Goal: Task Accomplishment & Management: Manage account settings

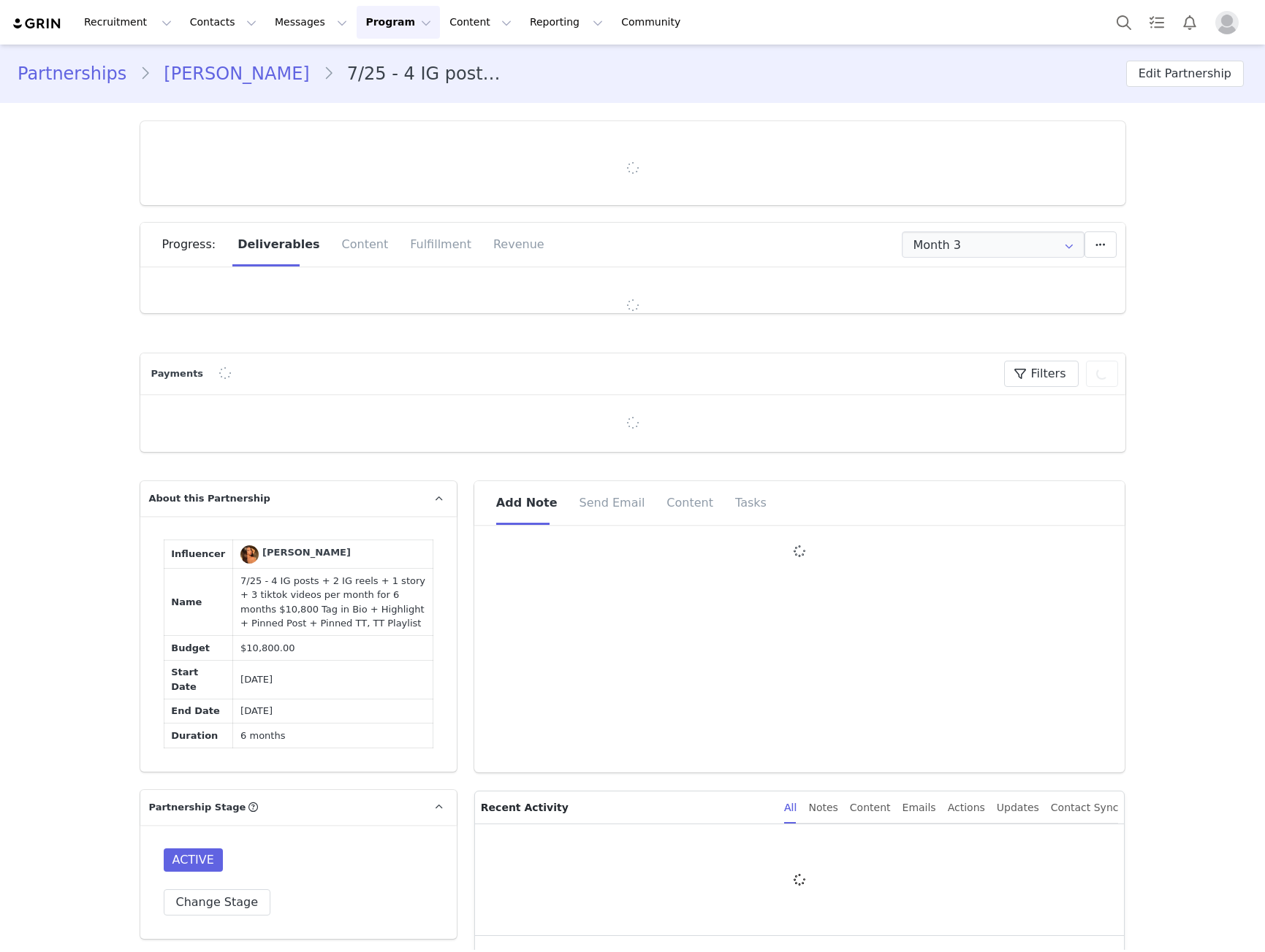
type input "+1 ([GEOGRAPHIC_DATA])"
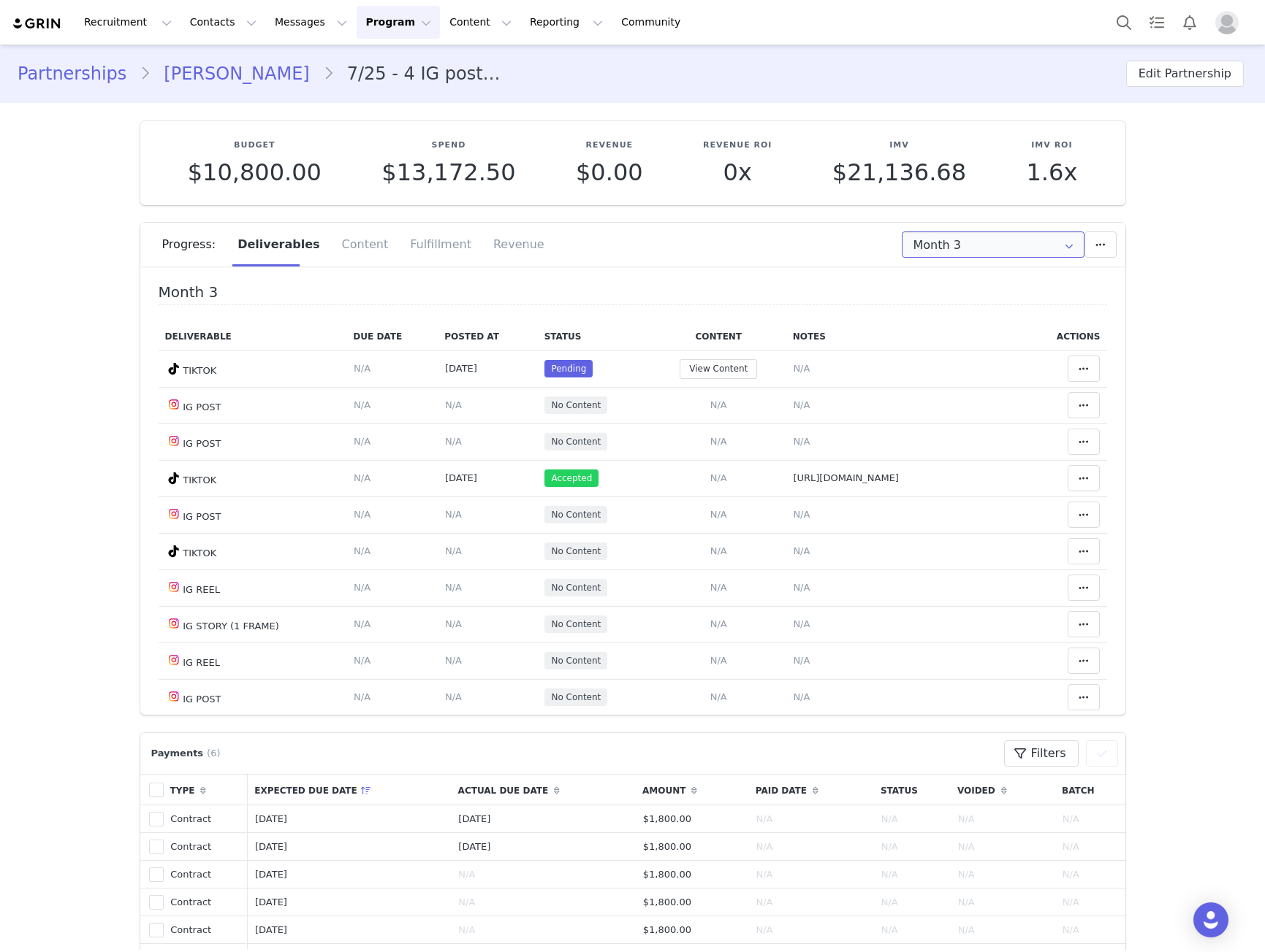
click at [966, 252] on input "Month 3" at bounding box center [993, 245] width 183 height 26
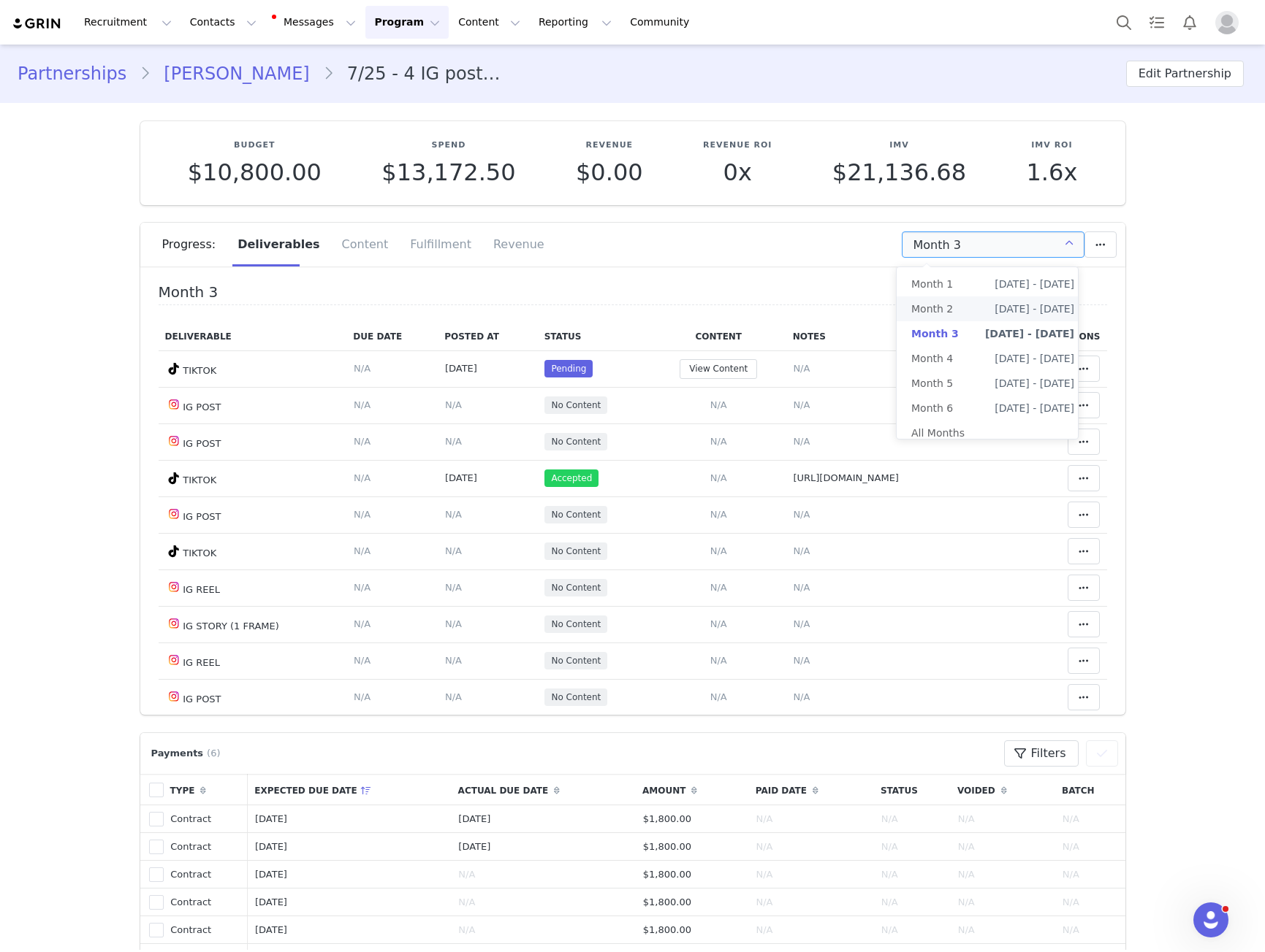
click at [958, 306] on li "Month 2 Aug 30th - Sep 29th" at bounding box center [993, 309] width 192 height 25
type input "Month 2"
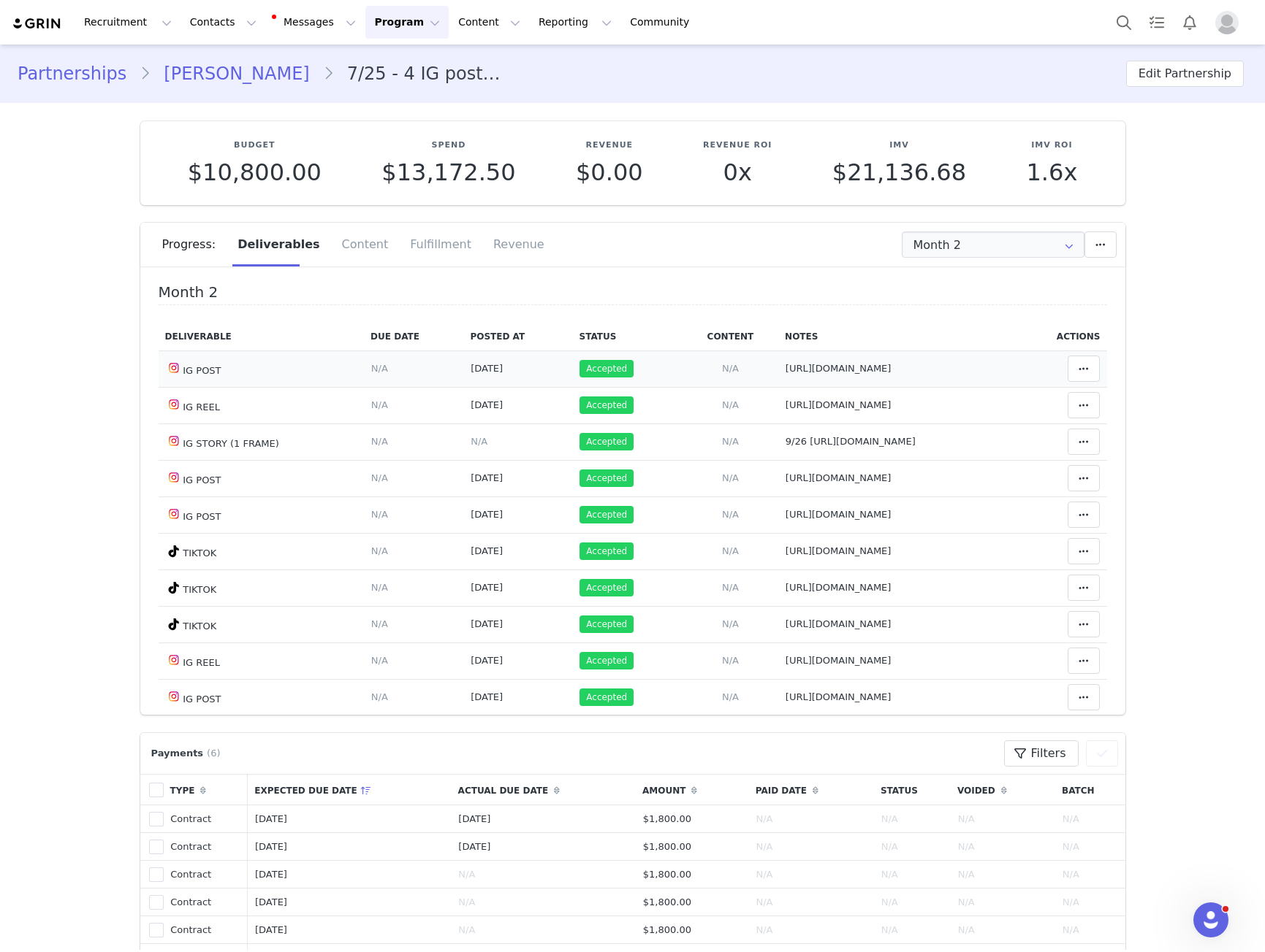
click at [778, 359] on td "Notes Save Cancel https://www.instagram.com/p/DOJrPuikjQu/?img_index=1" at bounding box center [897, 368] width 238 height 36
click at [785, 373] on span "https://www.instagram.com/p/DOJrPuikjQu/?img_index=1" at bounding box center [838, 367] width 106 height 11
type textarea "https://www.instagram.com/p/DOJrPuikjQu/?img_index=1"
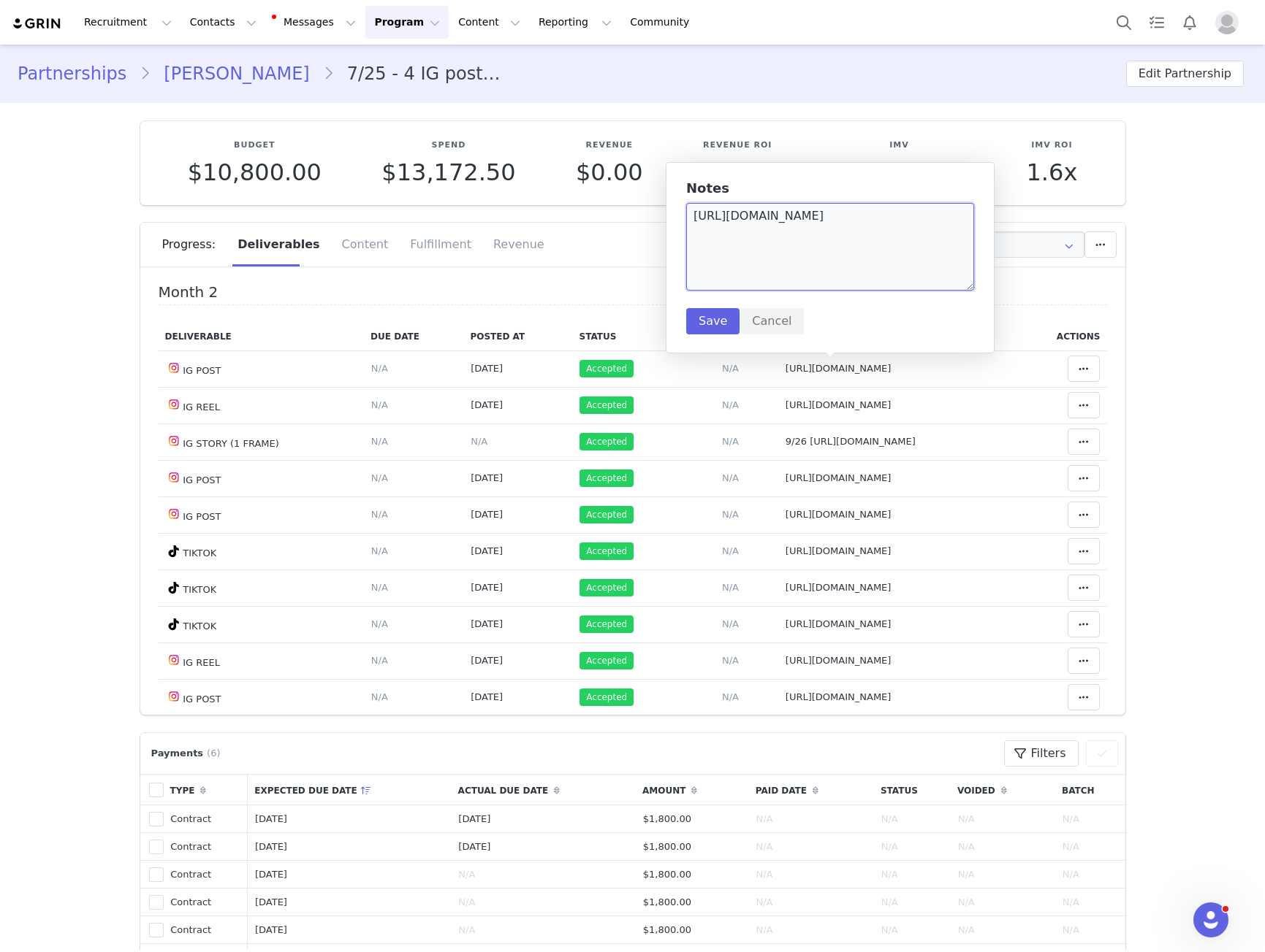
click at [760, 210] on textarea "https://www.instagram.com/p/DOJrPuikjQu/?img_index=1" at bounding box center [830, 247] width 288 height 88
drag, startPoint x: 778, startPoint y: 480, endPoint x: 786, endPoint y: 409, distance: 71.4
click at [785, 480] on span "https://www.instagram.com/p/DOhFzhrEkwv/?img_index=1" at bounding box center [838, 478] width 106 height 11
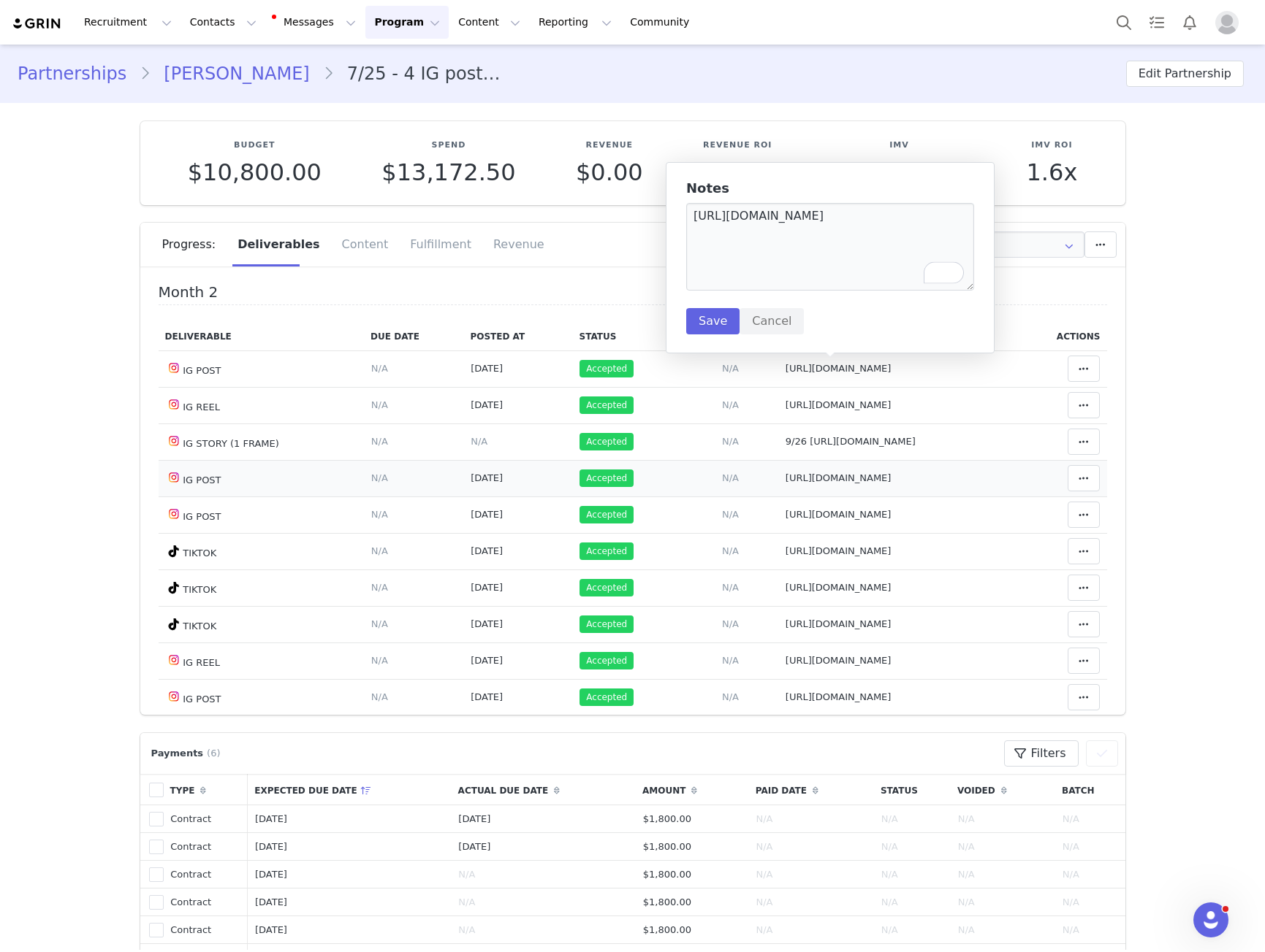
type textarea "https://www.instagram.com/p/DOhFzhrEkwv/?img_index=1"
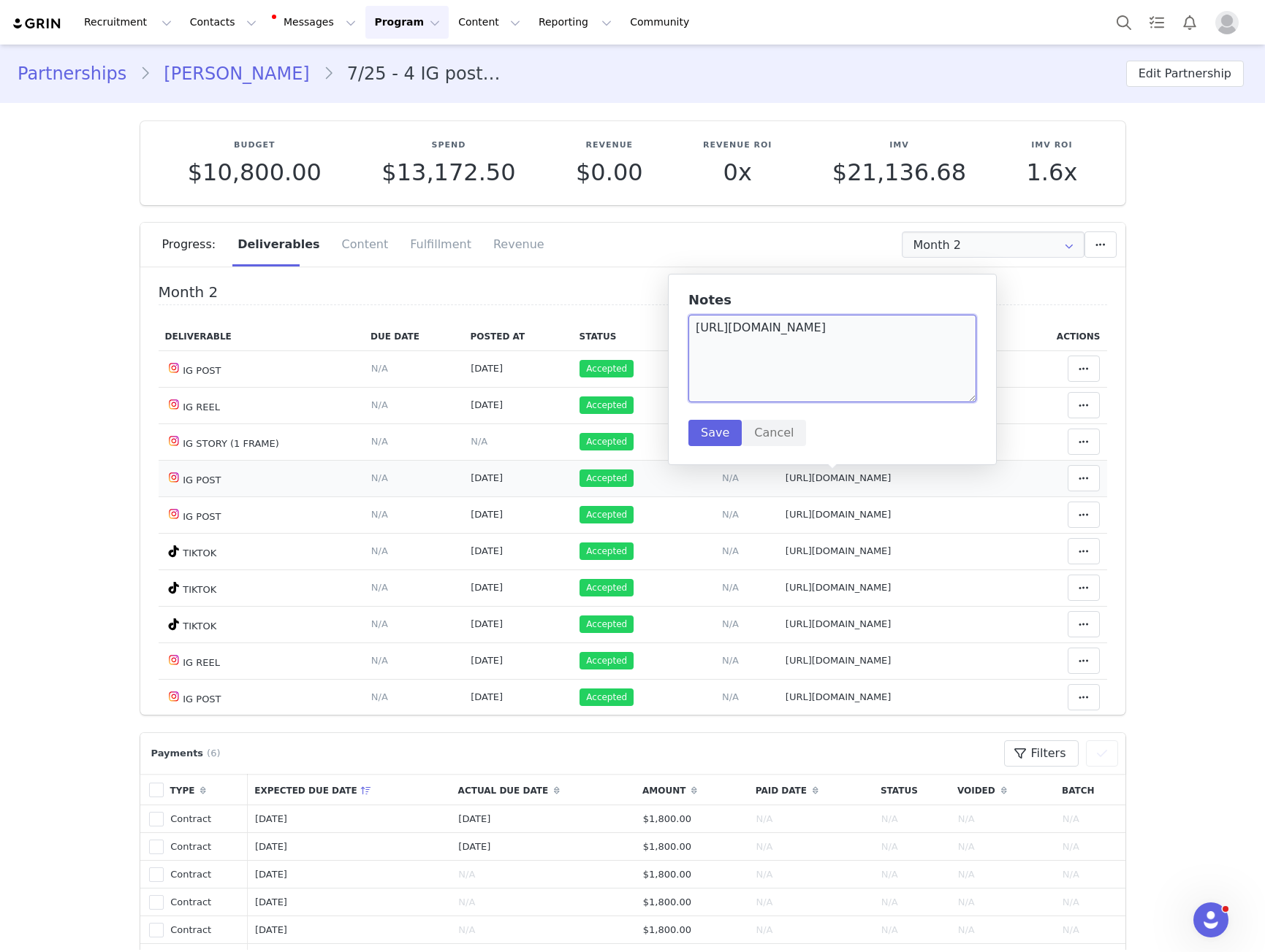
click at [787, 387] on textarea "https://www.instagram.com/p/DOhFzhrEkwv/?img_index=1" at bounding box center [832, 358] width 288 height 88
click at [785, 515] on span "https://www.instagram.com/p/DO4Enjxkl5V/?img_index=1" at bounding box center [838, 514] width 106 height 11
type textarea "https://www.instagram.com/p/DO4Enjxkl5V/?img_index=1"
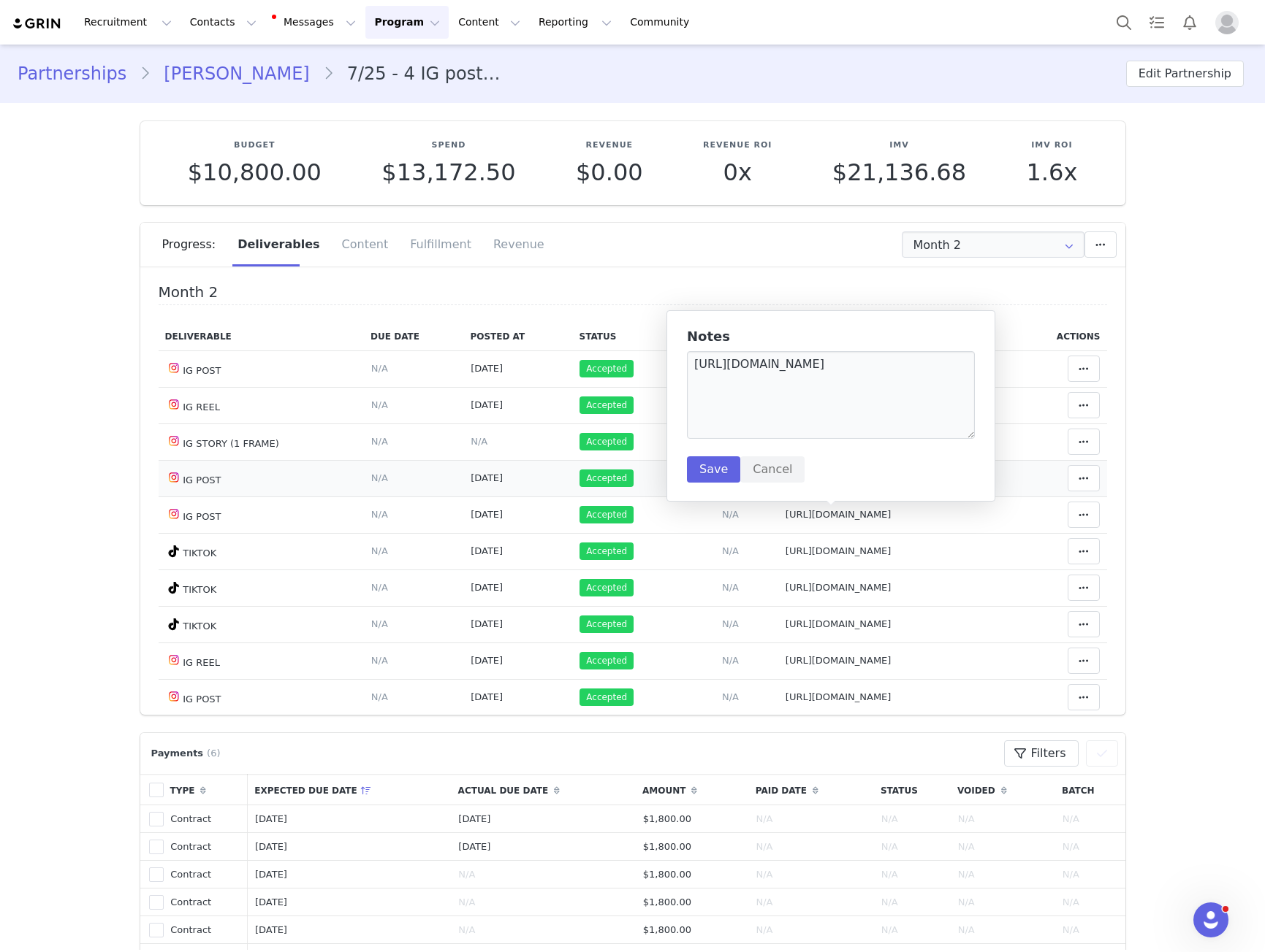
click at [786, 442] on div "Notes https://www.instagram.com/p/DO4Enjxkl5V/?img_index=1 Save Cancel" at bounding box center [831, 406] width 288 height 154
click at [795, 423] on textarea "https://www.instagram.com/p/DO4Enjxkl5V/?img_index=1" at bounding box center [831, 395] width 288 height 88
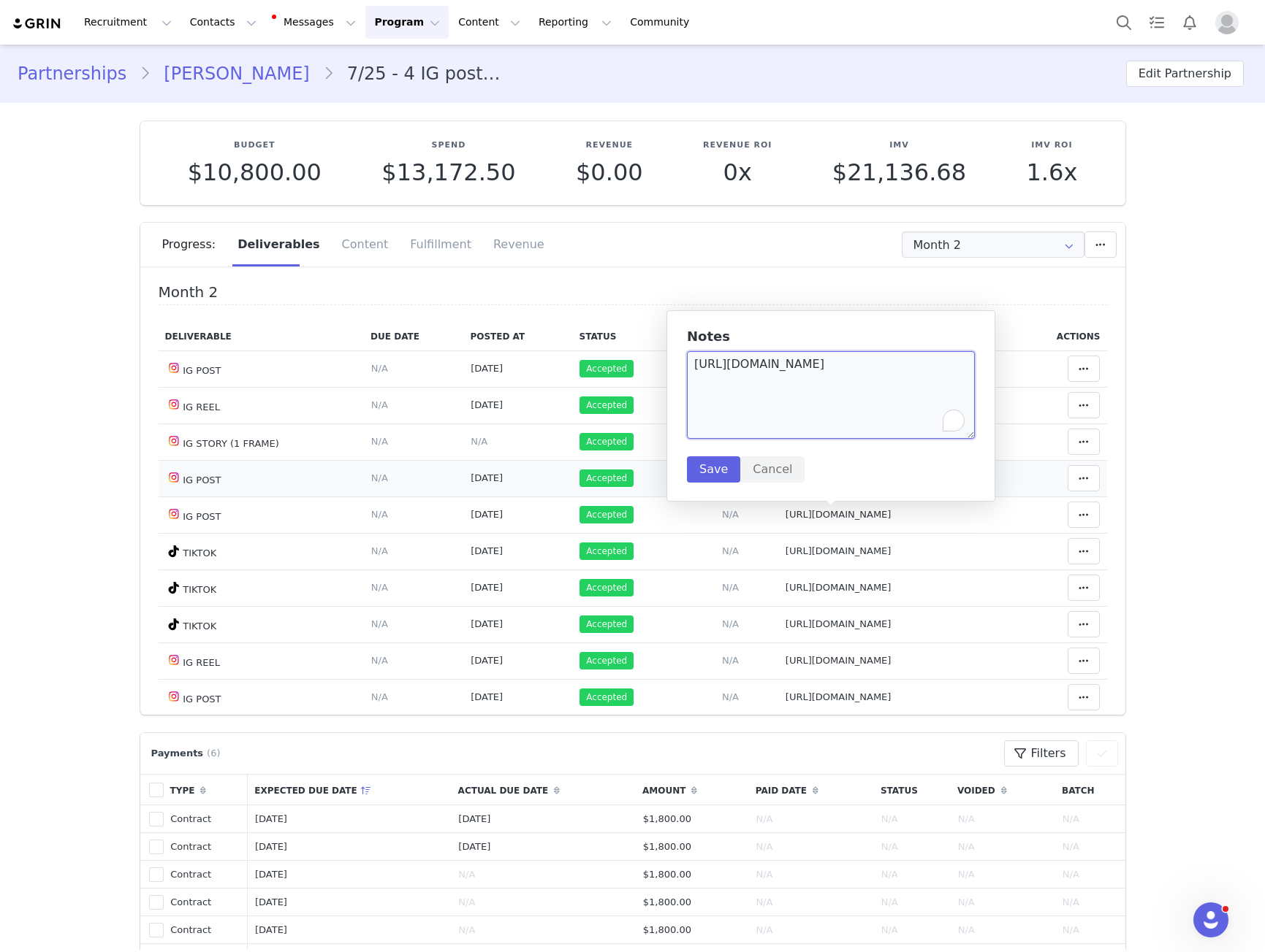
click at [795, 423] on textarea "https://www.instagram.com/p/DO4Enjxkl5V/?img_index=1" at bounding box center [831, 395] width 288 height 88
click at [839, 598] on td "Notes Save Cancel https://www.tiktok.com/@heatherfaber1/video/75466857811595461…" at bounding box center [897, 588] width 238 height 36
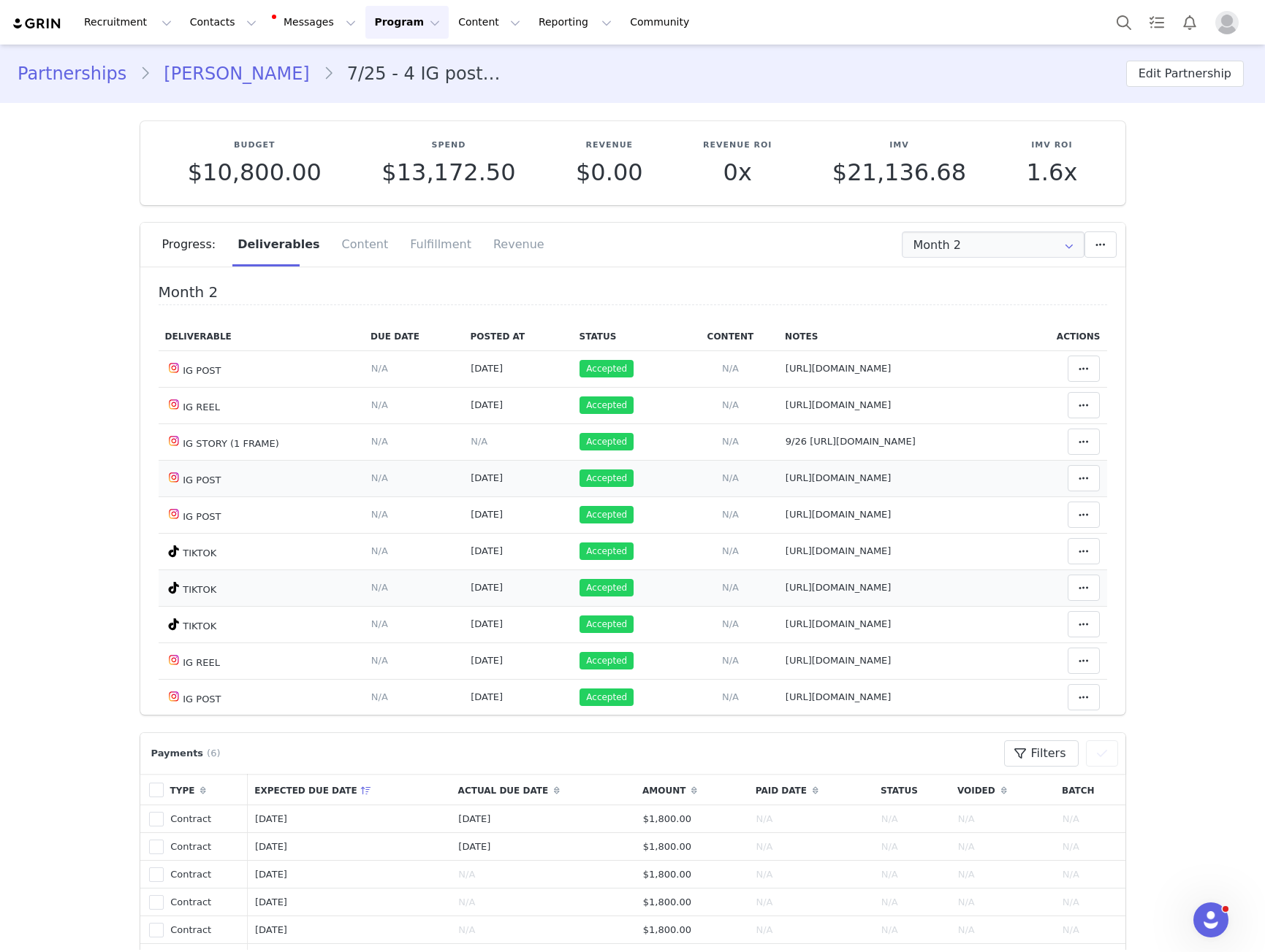
click at [837, 585] on span "https://www.tiktok.com/@heatherfaber1/video/7546685781159546125" at bounding box center [838, 587] width 106 height 11
type textarea "https://www.tiktok.com/@heatherfaber1/video/7546685781159546125"
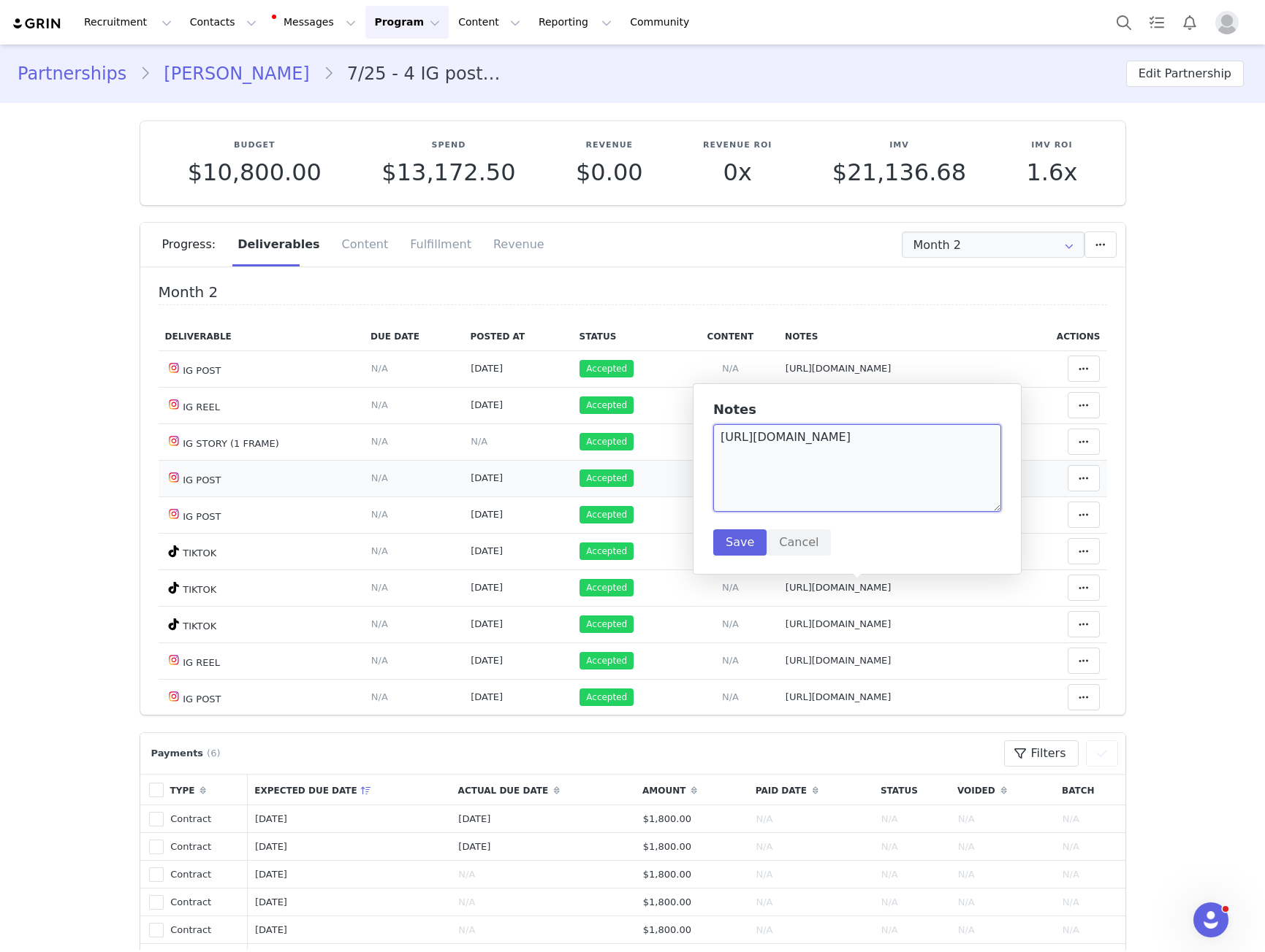
click at [841, 473] on textarea "https://www.tiktok.com/@heatherfaber1/video/7546685781159546125" at bounding box center [857, 468] width 288 height 88
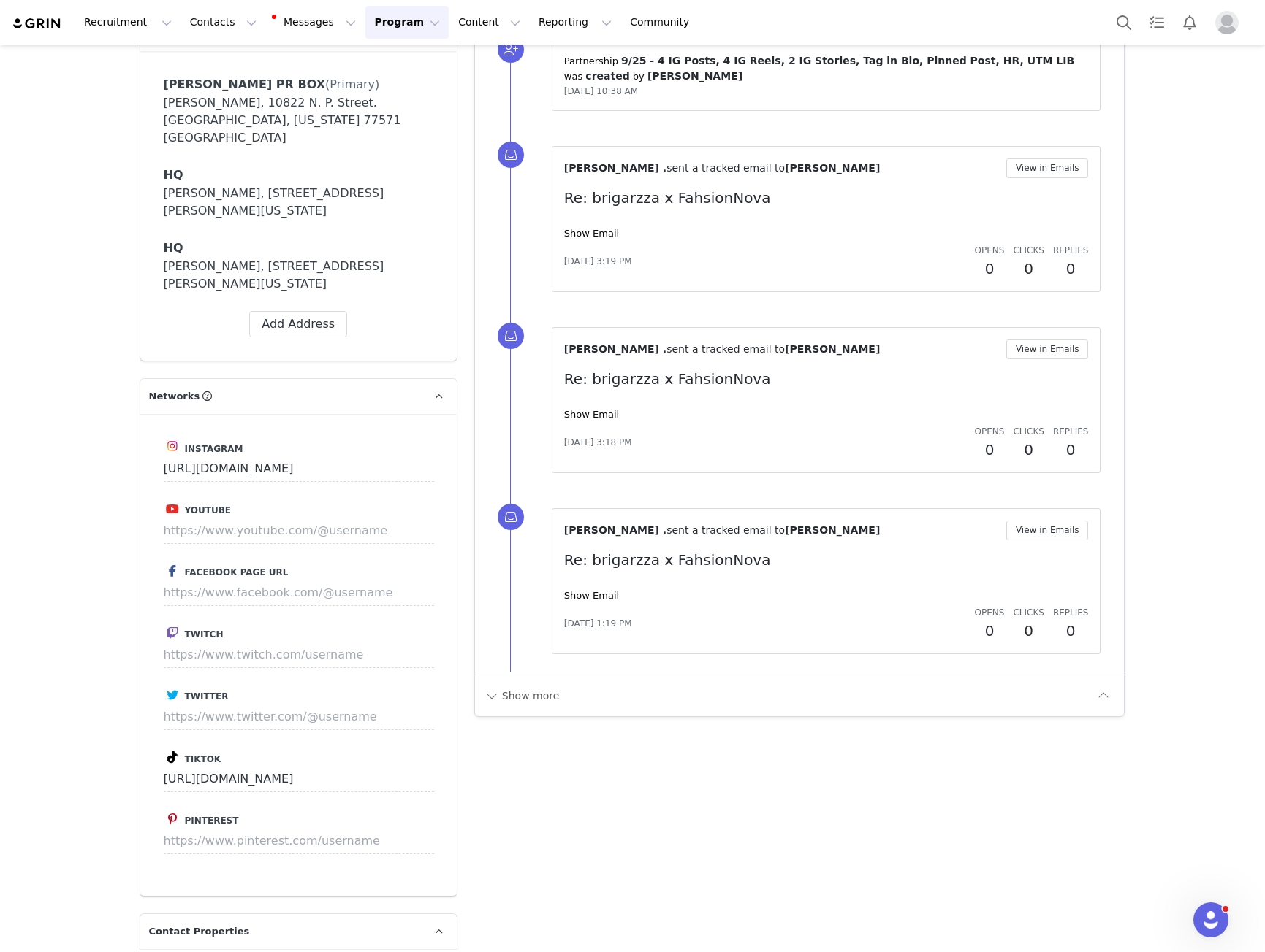
scroll to position [3213, 0]
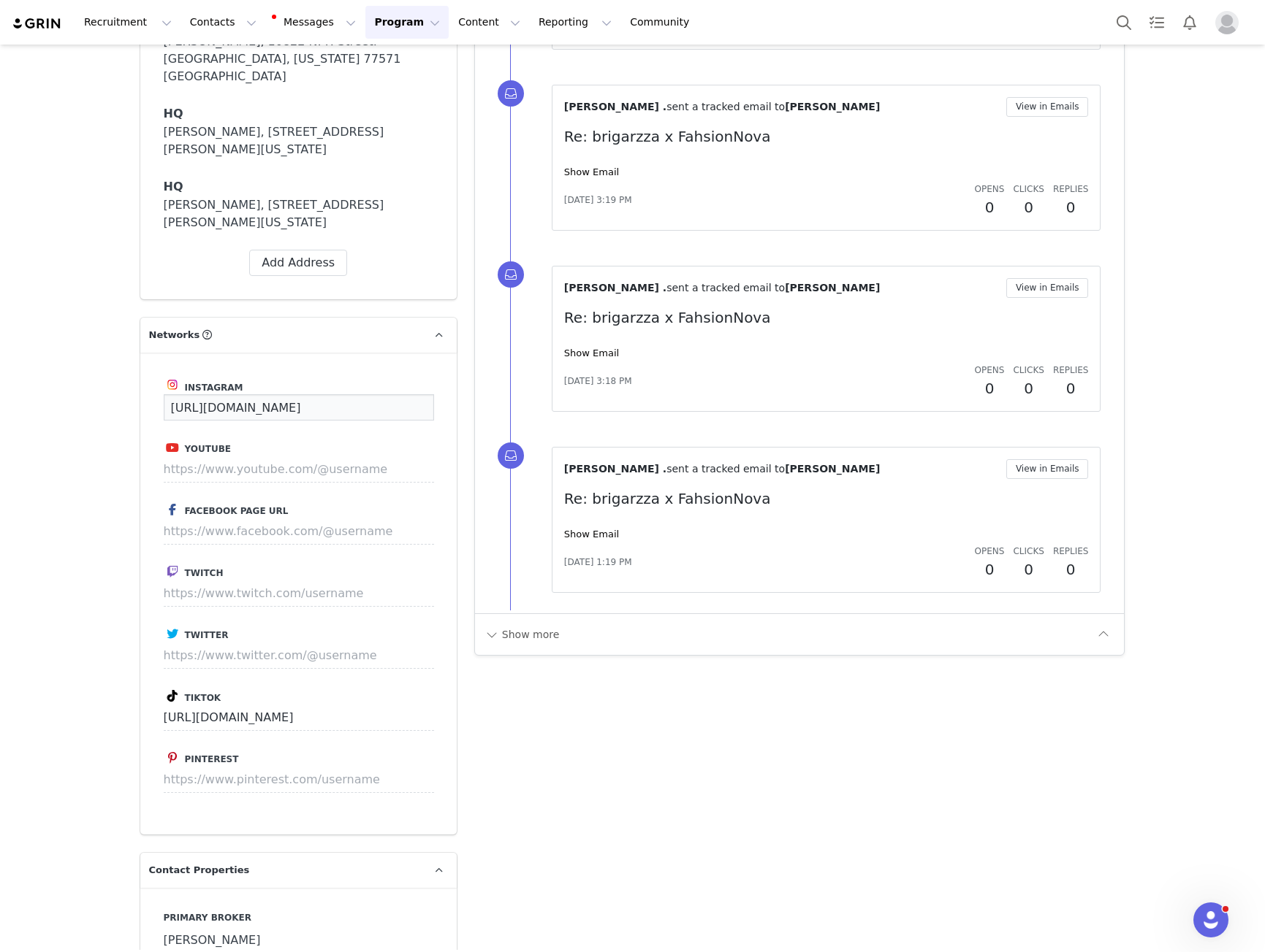
click at [292, 421] on input "https://www.instagram.com/brigarzza" at bounding box center [299, 408] width 271 height 26
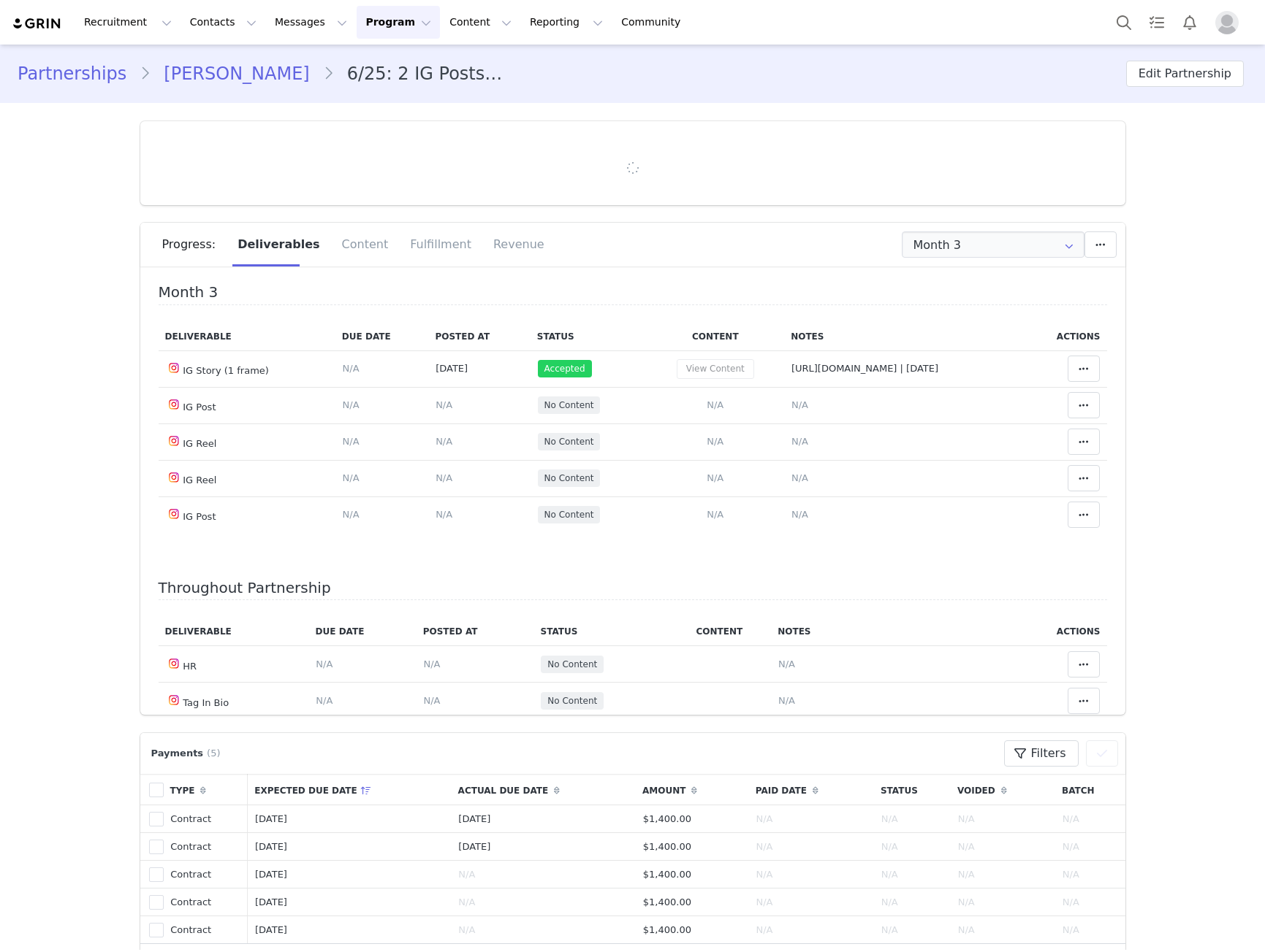
type input "+1 ([GEOGRAPHIC_DATA])"
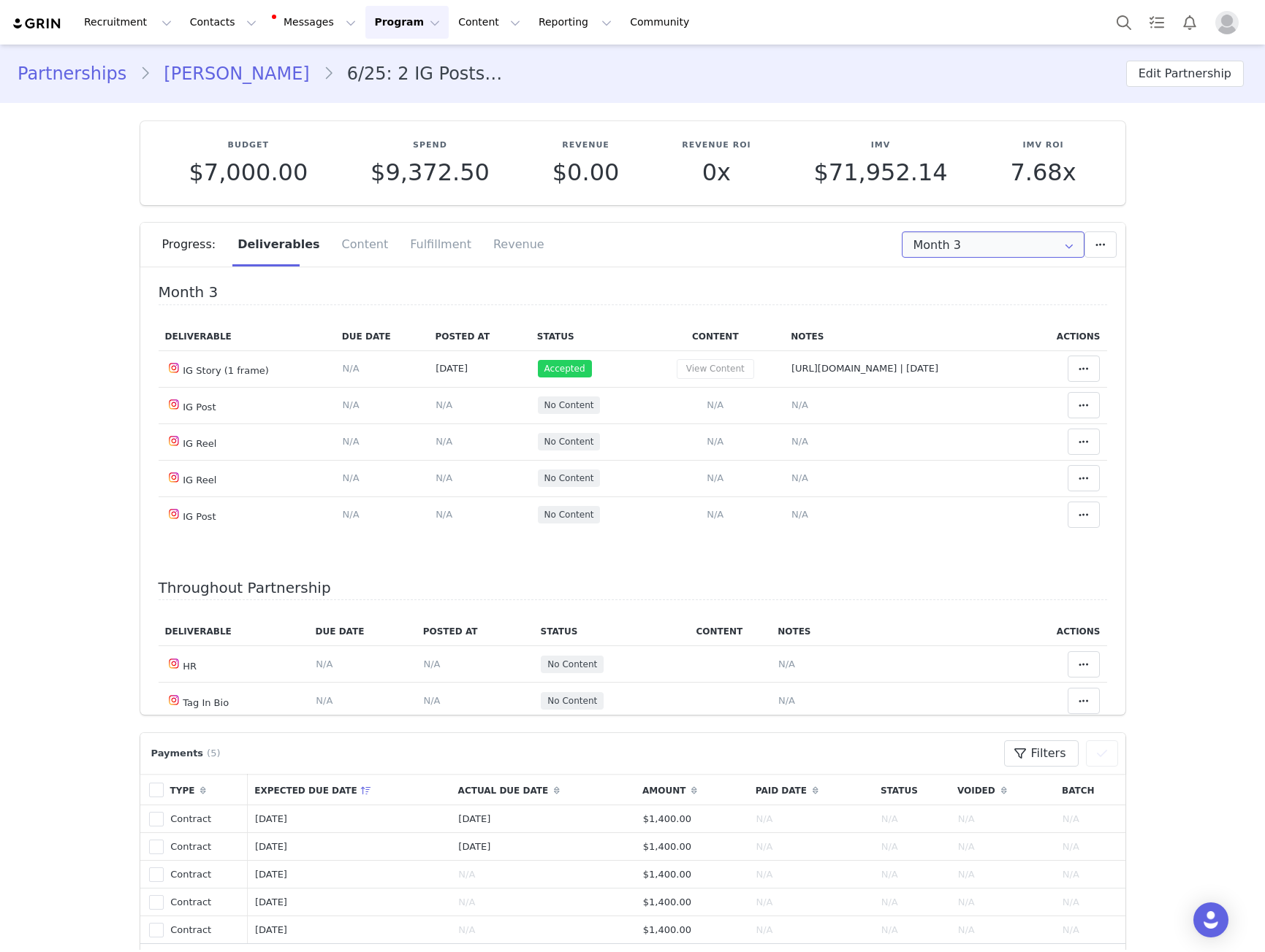
click at [967, 247] on input "Month 3" at bounding box center [993, 245] width 183 height 26
click at [938, 308] on span "Month 2" at bounding box center [932, 309] width 42 height 25
type input "Month 2"
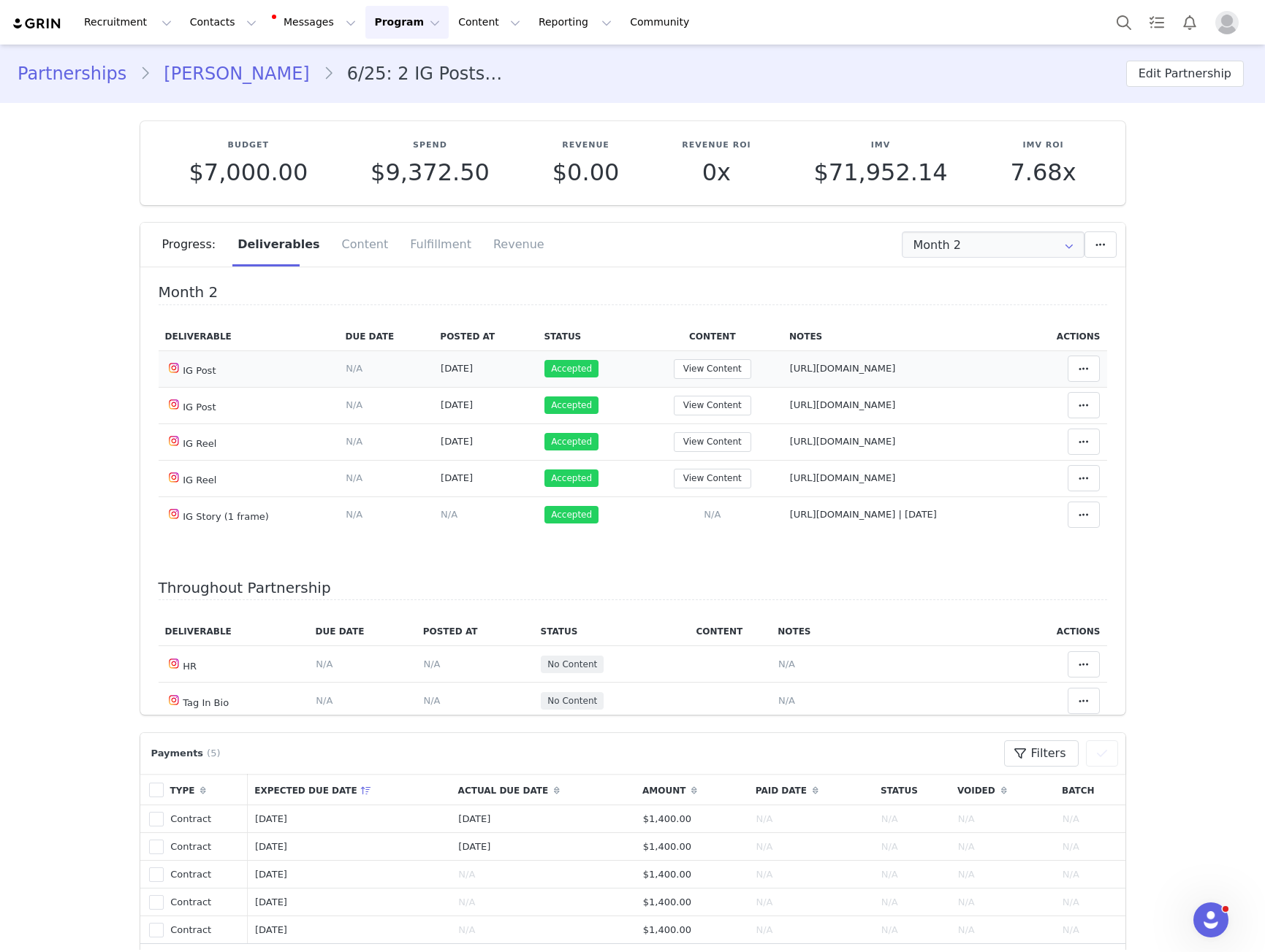
click at [798, 372] on span "https://www.instagram.com/p/DN8zyLwklSI/" at bounding box center [842, 367] width 106 height 11
type textarea "https://www.instagram.com/p/DN8zyLwklSI/"
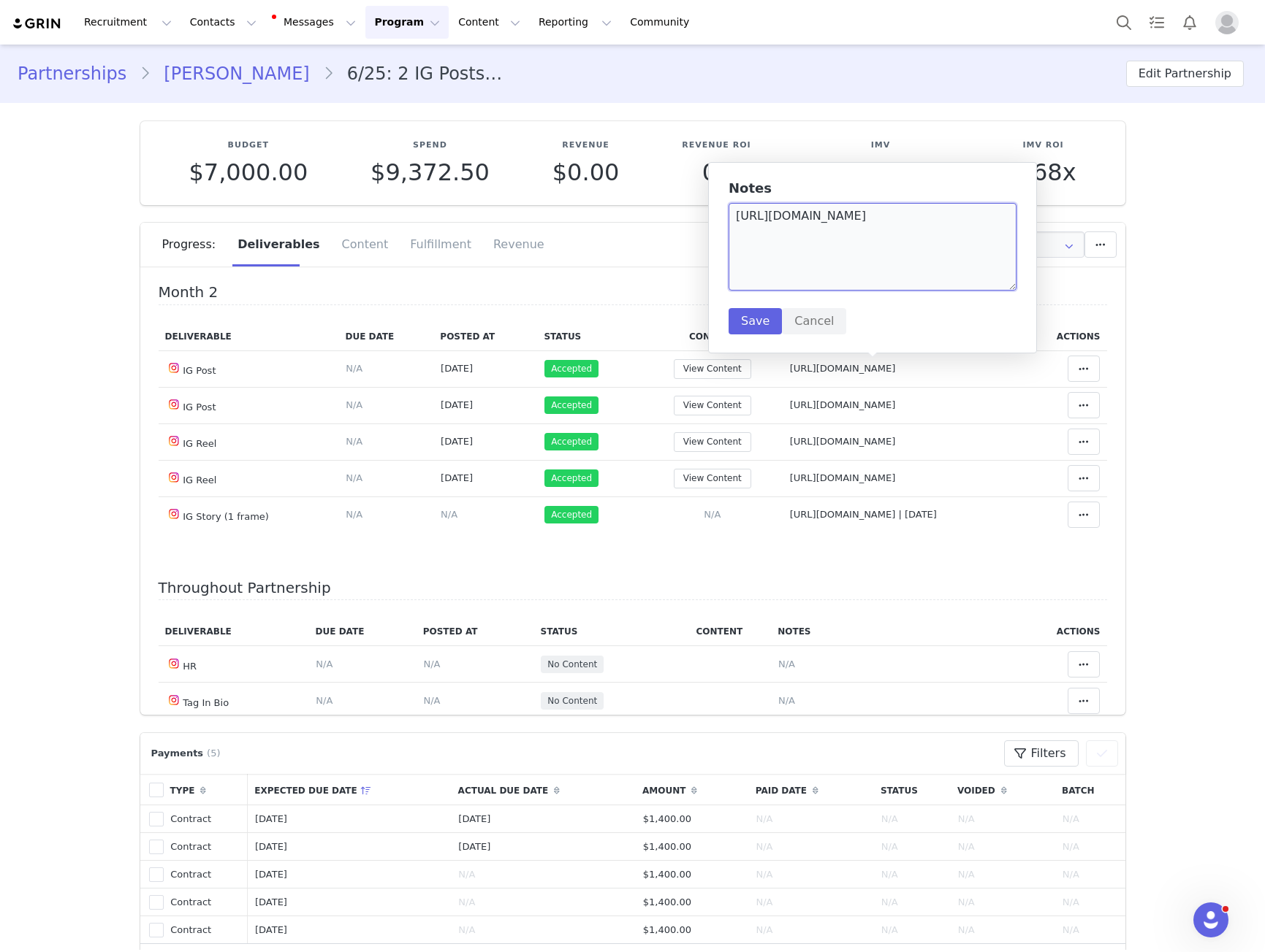
click at [806, 230] on textarea "https://www.instagram.com/p/DN8zyLwklSI/" at bounding box center [873, 247] width 288 height 88
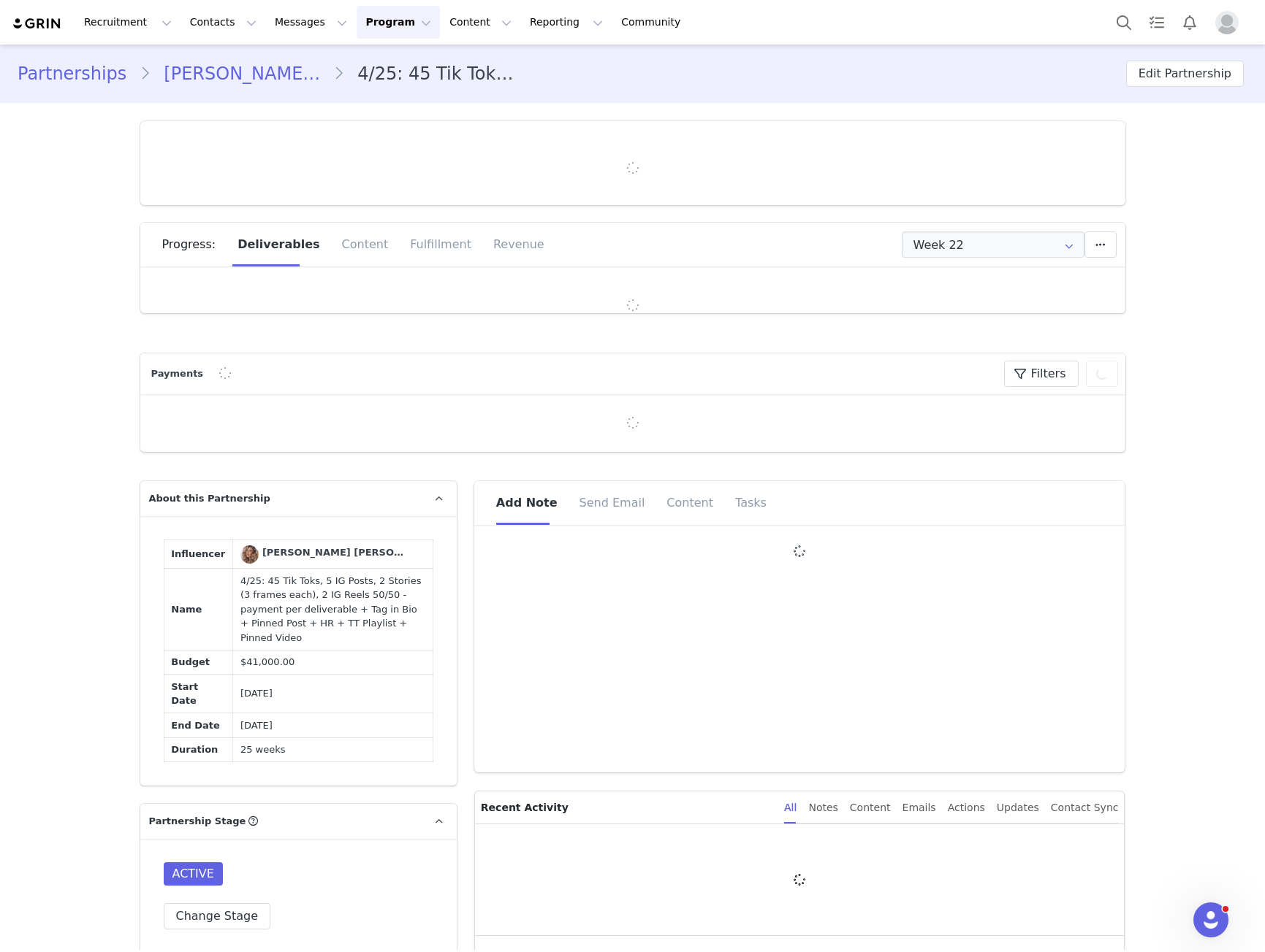
type input "+1 ([GEOGRAPHIC_DATA])"
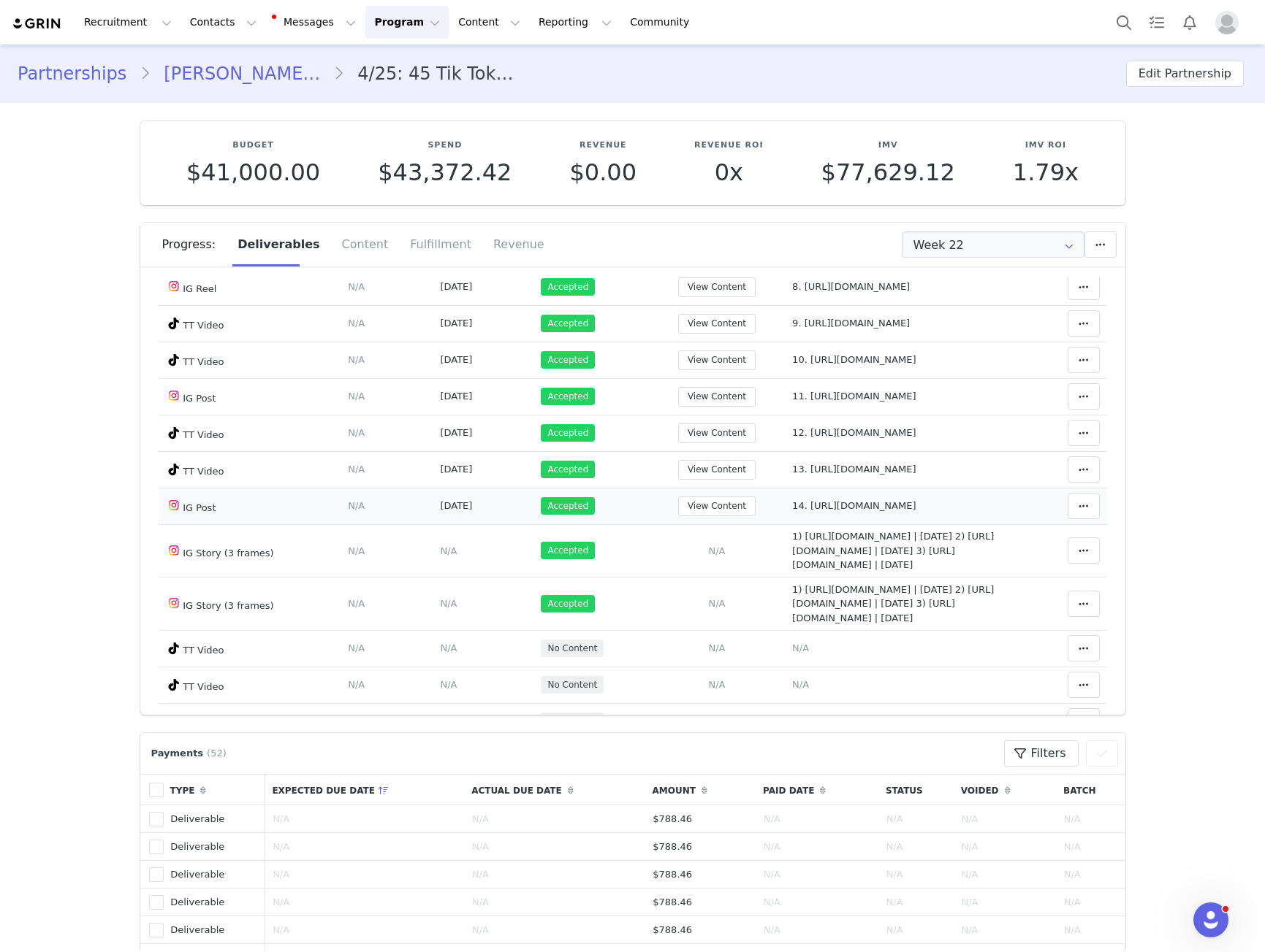
scroll to position [365, 0]
click at [792, 476] on span "13. https://www.tiktok.com/@eviemareee/video/7554192484474080519?_t=ZS-902YAdRc…" at bounding box center [854, 470] width 123 height 11
type textarea "13. https://www.tiktok.com/@eviemareee/video/7554192484474080519?_t=ZS-902YAdRc…"
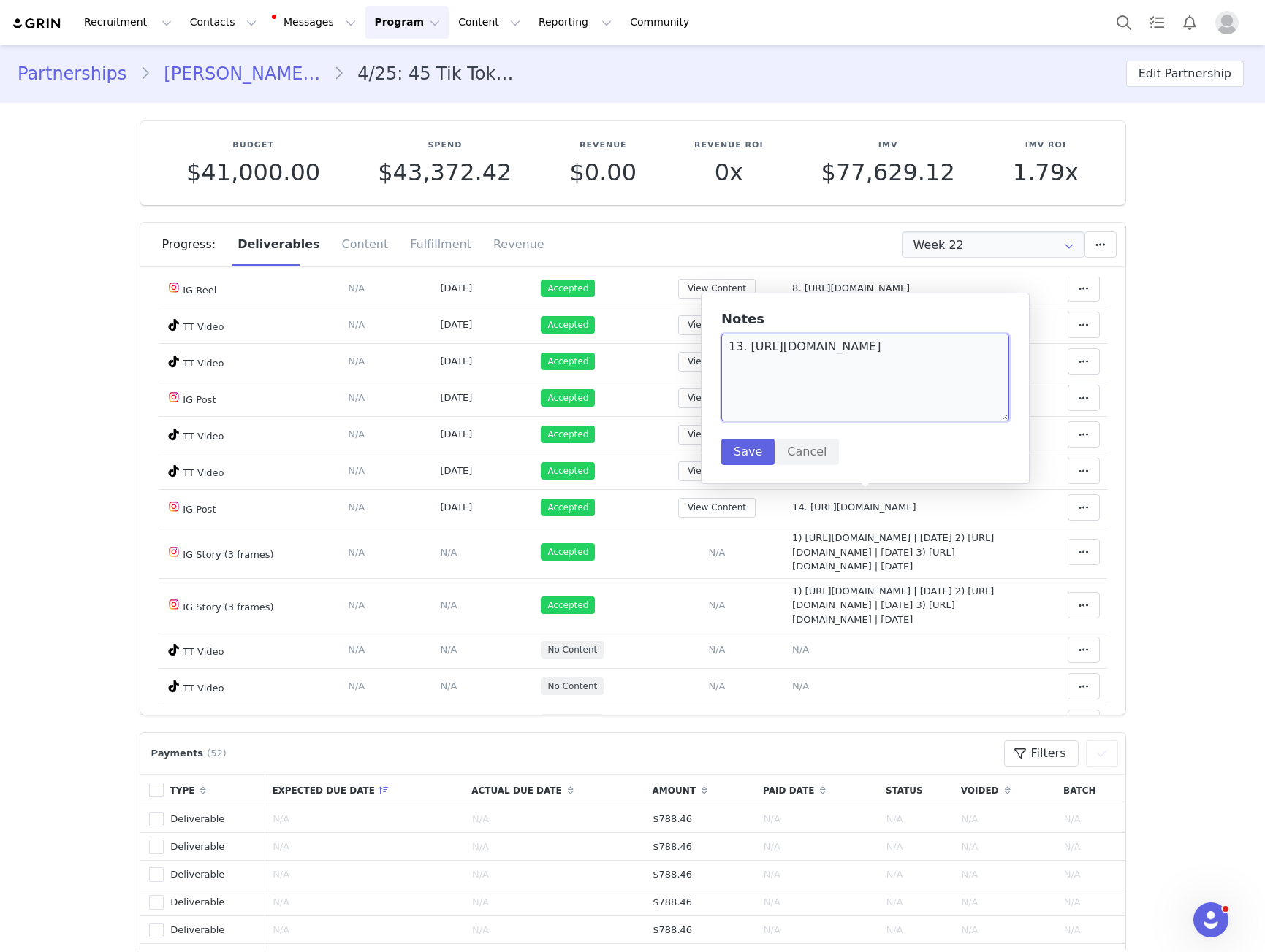
click at [739, 374] on textarea "13. https://www.tiktok.com/@eviemareee/video/7554192484474080519?_t=ZS-902YAdRc…" at bounding box center [865, 377] width 288 height 88
drag, startPoint x: 739, startPoint y: 374, endPoint x: 982, endPoint y: 367, distance: 243.1
click at [934, 382] on textarea "13. https://www.tiktok.com/@eviemareee/video/7554192484474080519?_t=ZS-902YAdRc…" at bounding box center [865, 377] width 288 height 88
click at [971, 384] on textarea "13. https://www.tiktok.com/@eviemareee/video/7554192484474080519?_t=ZS-902YAdRc…" at bounding box center [865, 377] width 288 height 88
drag, startPoint x: 971, startPoint y: 384, endPoint x: 729, endPoint y: 369, distance: 242.5
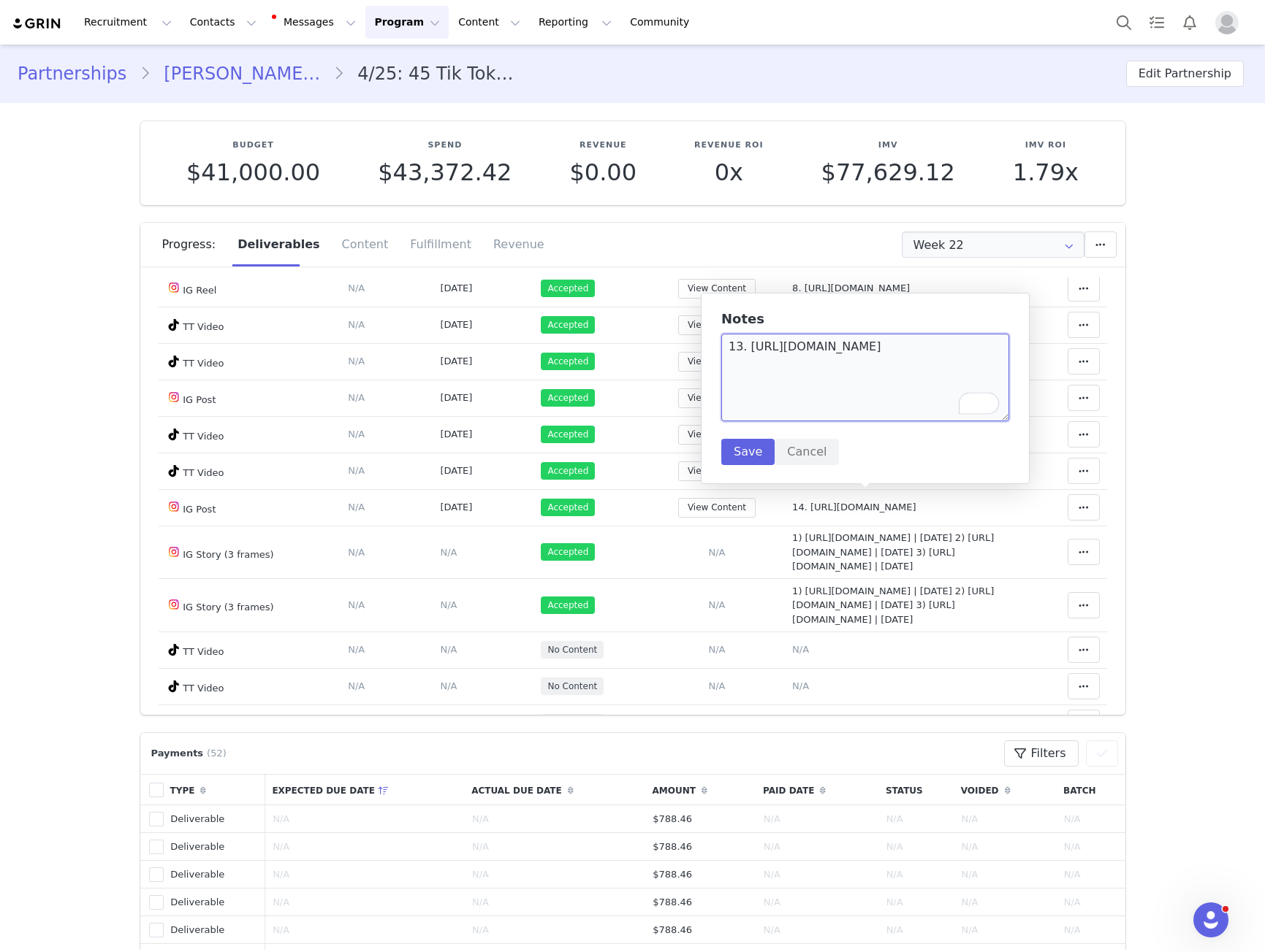
click at [729, 369] on textarea "13. https://www.tiktok.com/@eviemareee/video/7554192484474080519?_t=ZS-902YAdRc…" at bounding box center [865, 377] width 288 height 88
click at [822, 513] on span "14. https://www.instagram.com/p/DPDBtfaj3ad/?igsh=ZGUzMzM3NWJiOQ%3D%3D" at bounding box center [854, 506] width 123 height 11
type textarea "14. https://www.instagram.com/p/DPDBtfaj3ad/?igsh=ZGUzMzM3NWJiOQ%3D%3D"
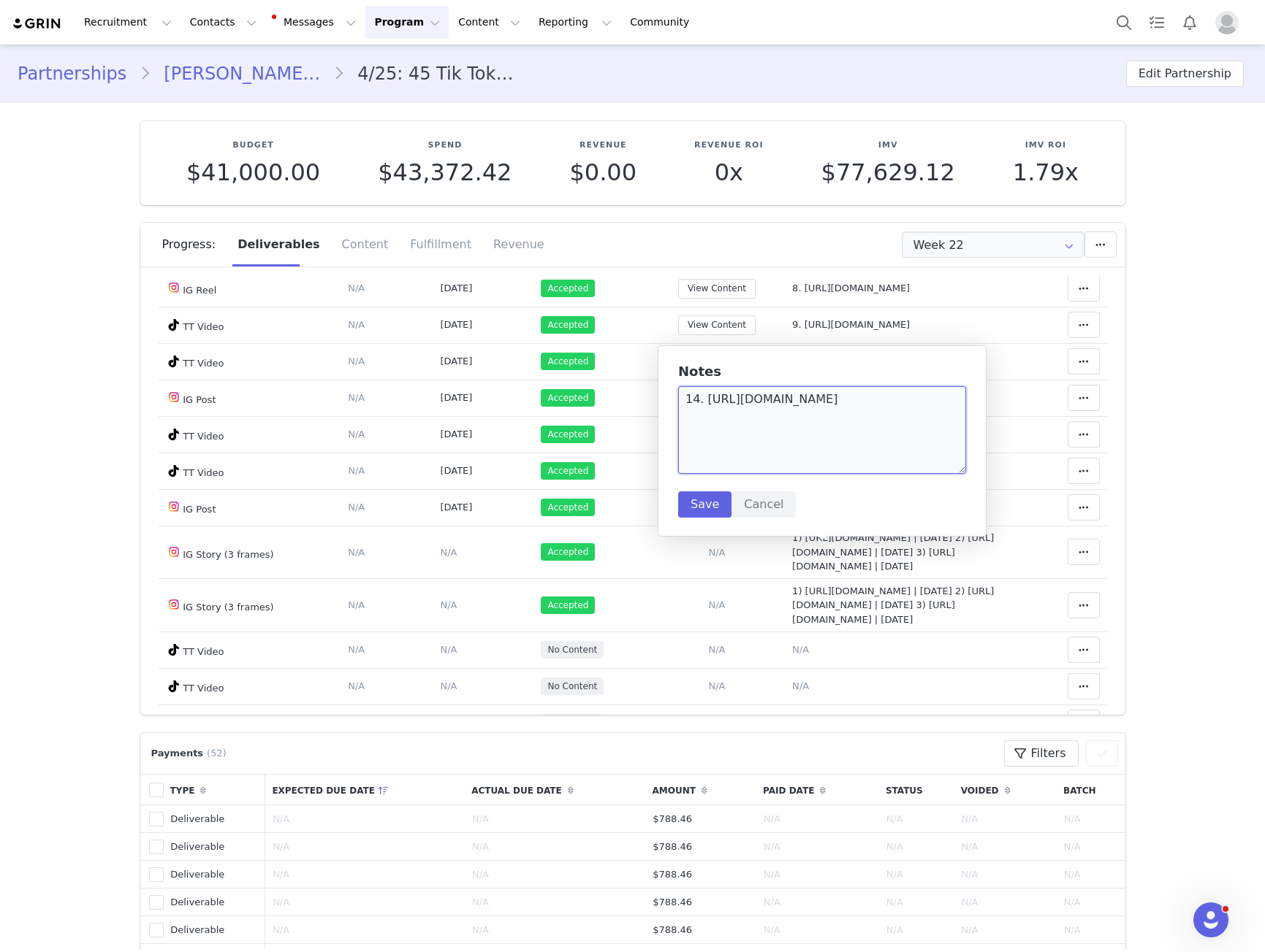
click at [710, 402] on textarea "14. https://www.instagram.com/p/DPDBtfaj3ad/?igsh=ZGUzMzM3NWJiOQ%3D%3D" at bounding box center [822, 430] width 288 height 88
drag, startPoint x: 710, startPoint y: 402, endPoint x: 896, endPoint y: 415, distance: 186.5
click at [896, 415] on textarea "14. https://www.instagram.com/p/DPDBtfaj3ad/?igsh=ZGUzMzM3NWJiOQ%3D%3D" at bounding box center [822, 430] width 288 height 88
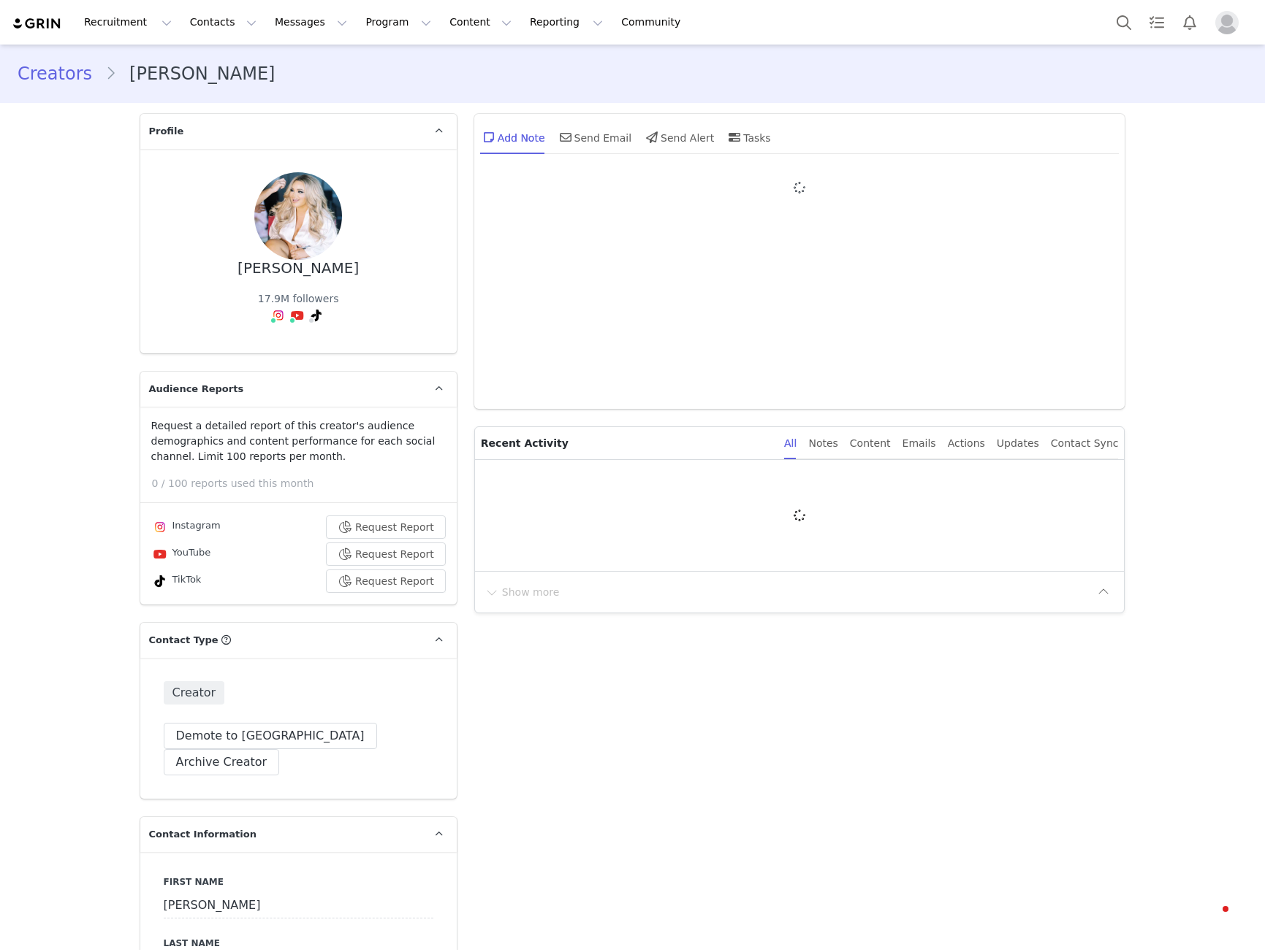
type input "+1 ([GEOGRAPHIC_DATA])"
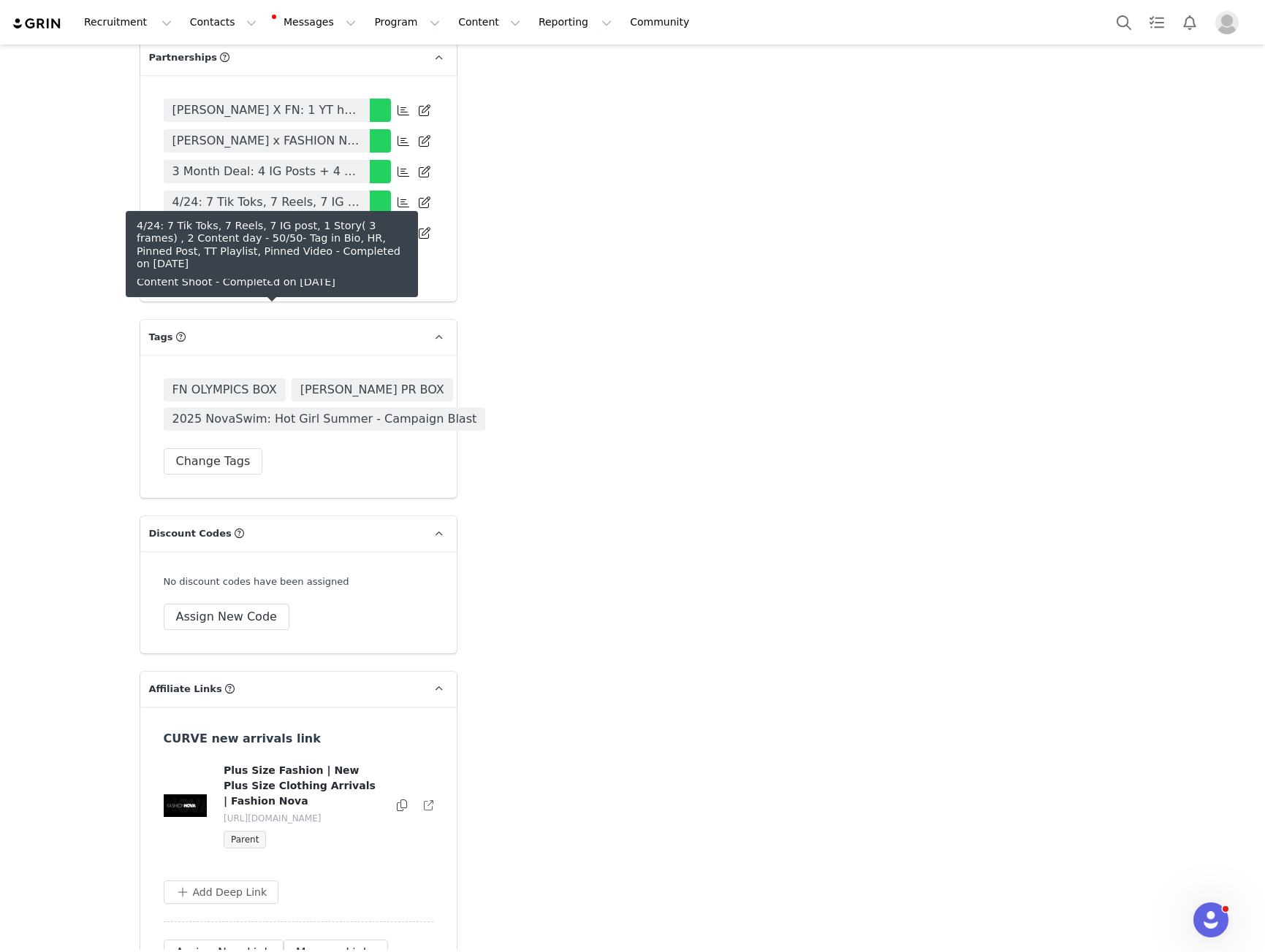
scroll to position [5112, 0]
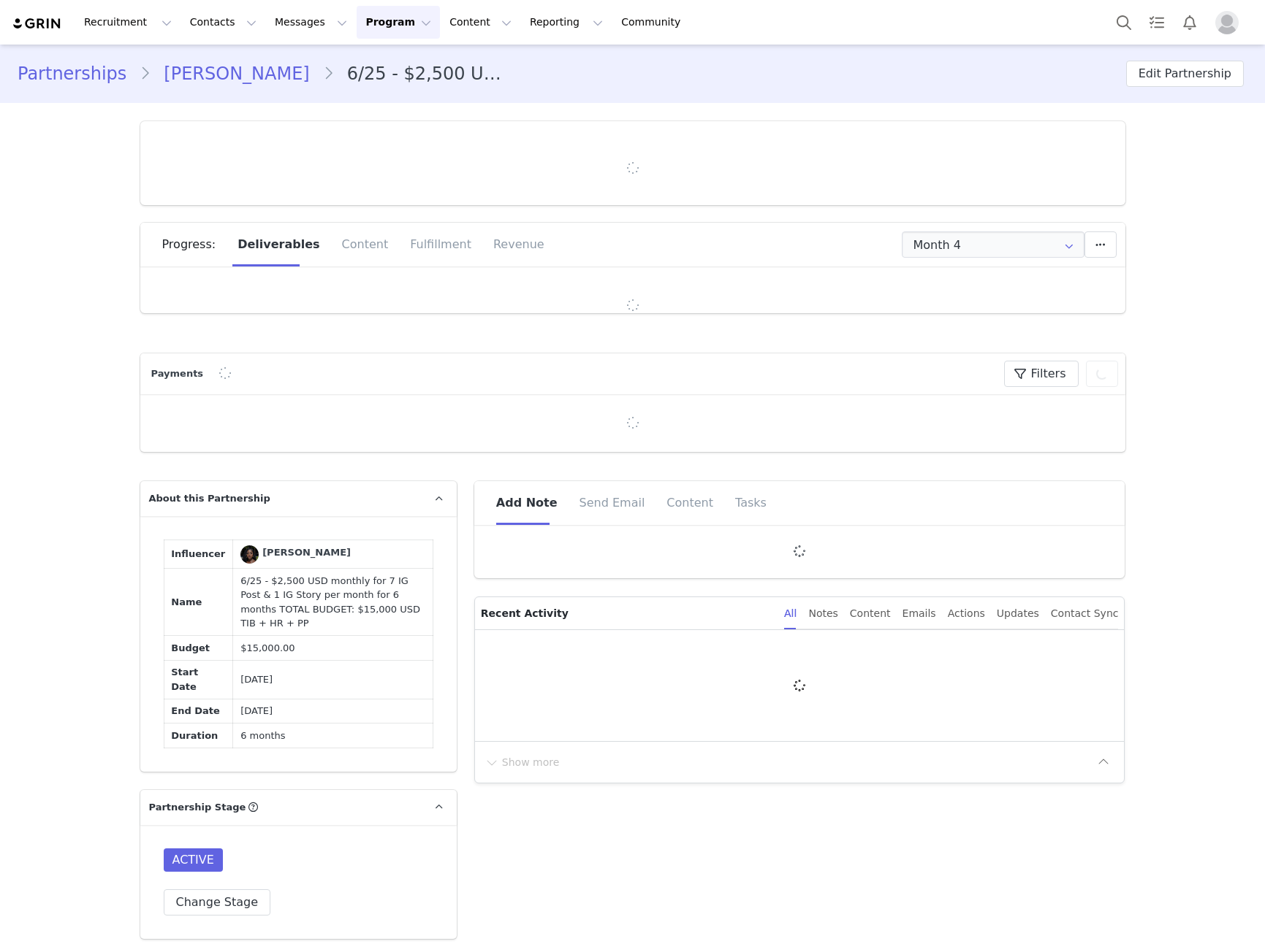
type input "+1 ([GEOGRAPHIC_DATA])"
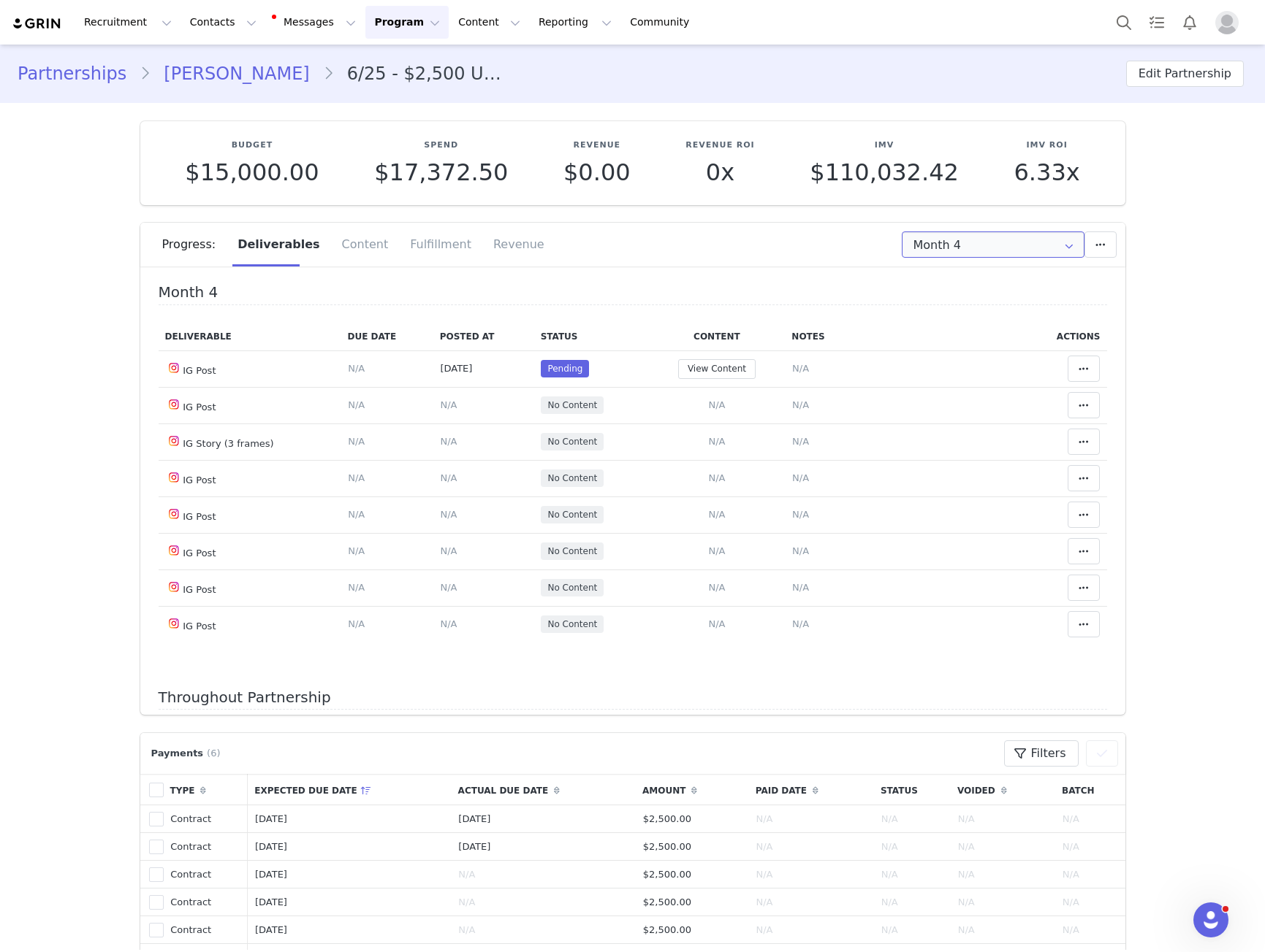
click at [924, 249] on input "Month 4" at bounding box center [993, 245] width 183 height 26
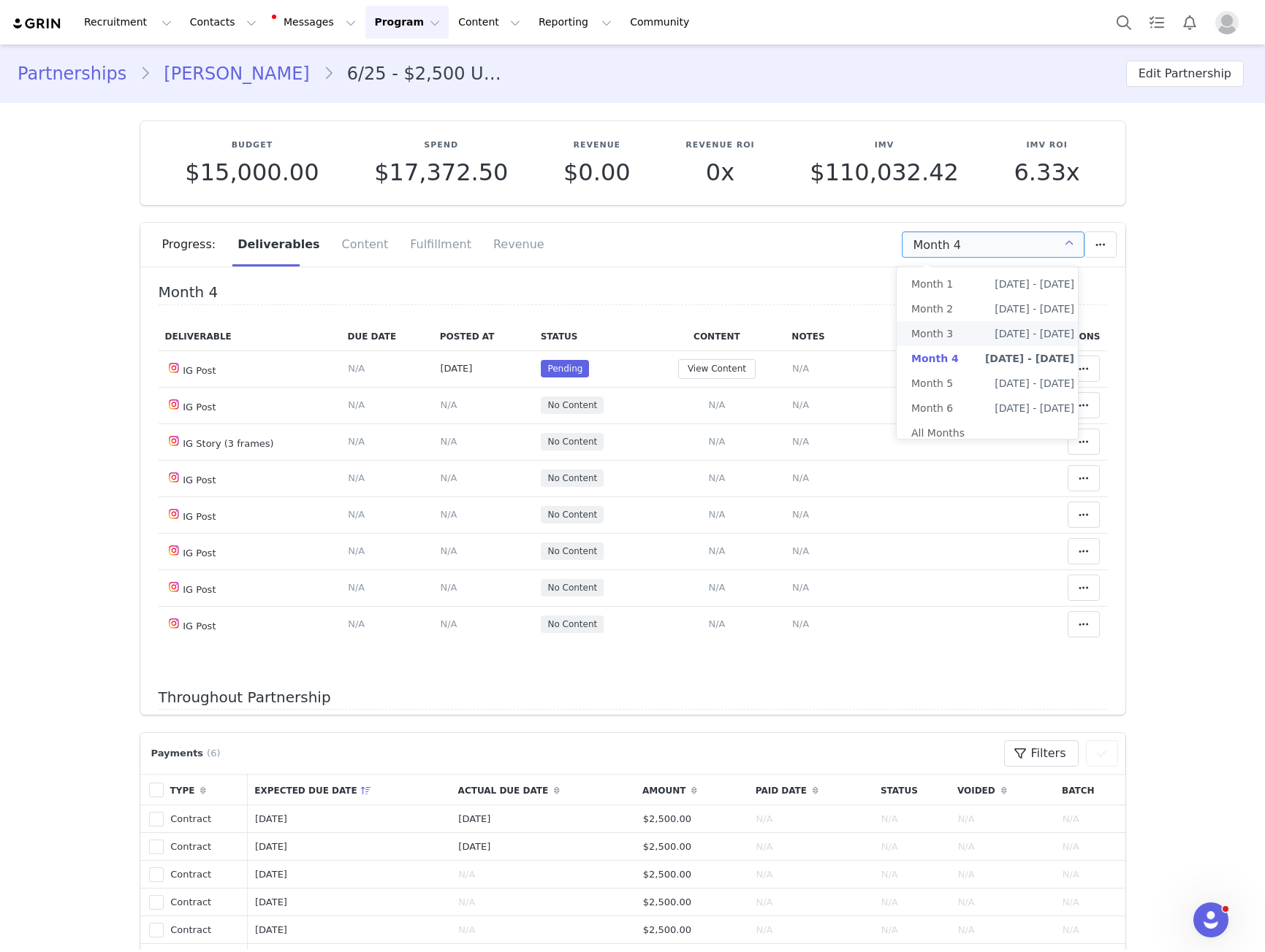
click at [954, 326] on li "Month 3 Aug 25th - Sep 24th" at bounding box center [993, 334] width 192 height 25
type input "Month 3"
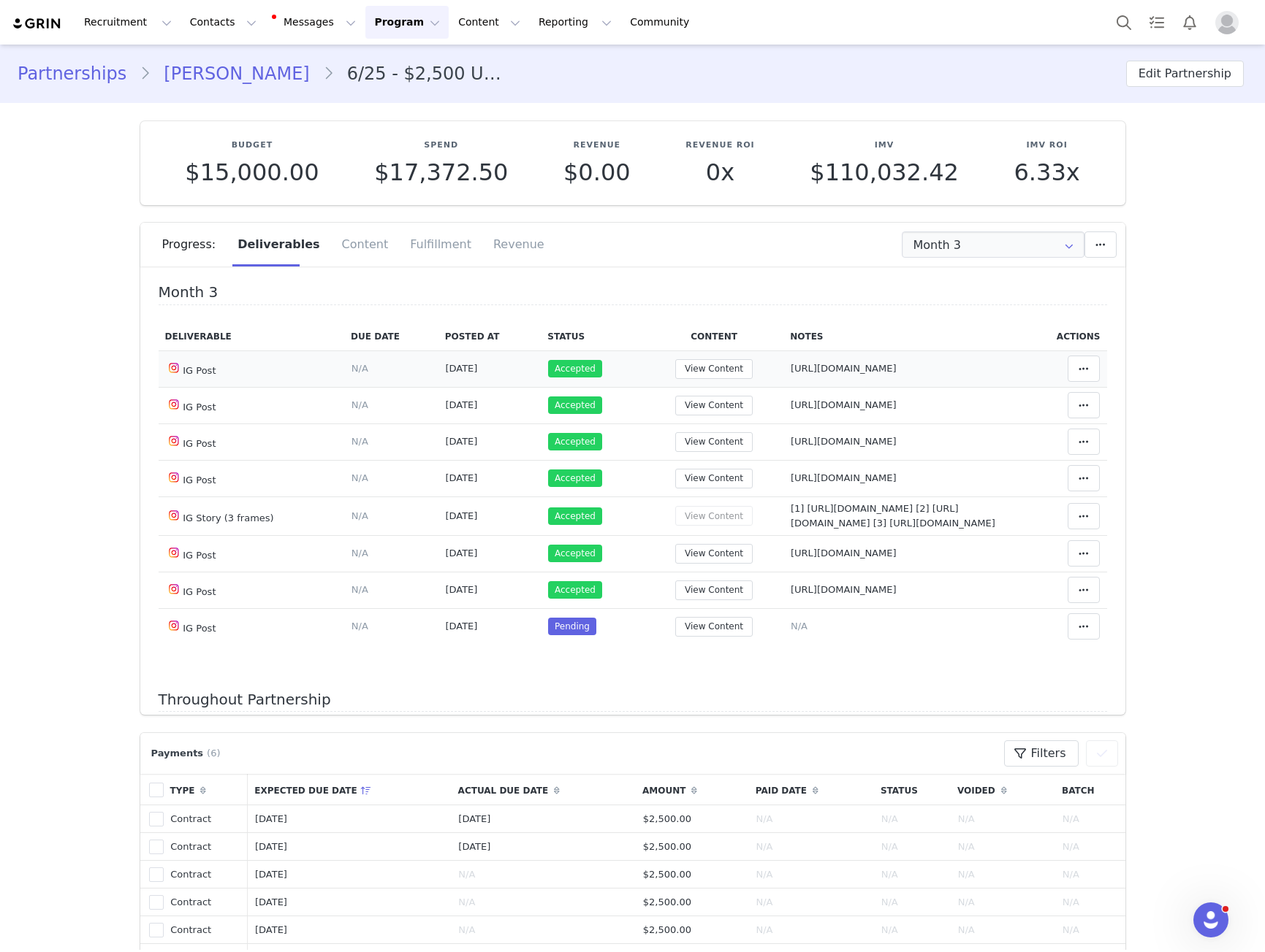
click at [886, 357] on td "Notes Save Cancel https://www.instagram.com/p/DOGy57ADRrI" at bounding box center [901, 368] width 238 height 36
click at [880, 362] on td "Notes Save Cancel https://www.instagram.com/p/DOGy57ADRrI" at bounding box center [901, 368] width 238 height 36
click at [877, 366] on span "https://www.instagram.com/p/DOGy57ADRrI" at bounding box center [843, 367] width 106 height 11
type textarea "https://www.instagram.com/p/DOGy57ADRrI"
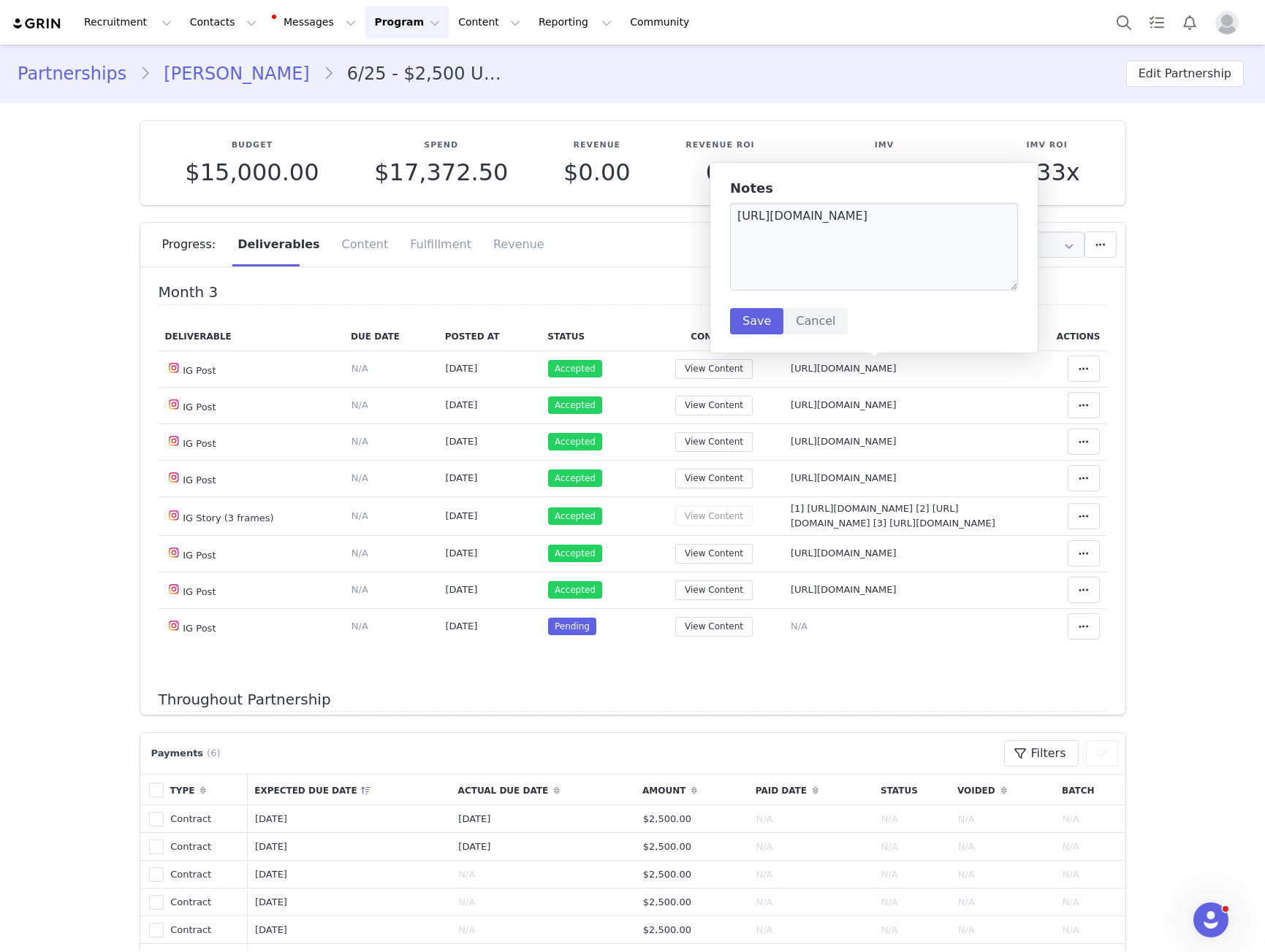
click at [866, 296] on div "Notes https://www.instagram.com/p/DOGy57ADRrI Save Cancel" at bounding box center [873, 257] width 288 height 154
click at [871, 245] on textarea "https://www.instagram.com/p/DOGy57ADRrI" at bounding box center [873, 247] width 288 height 88
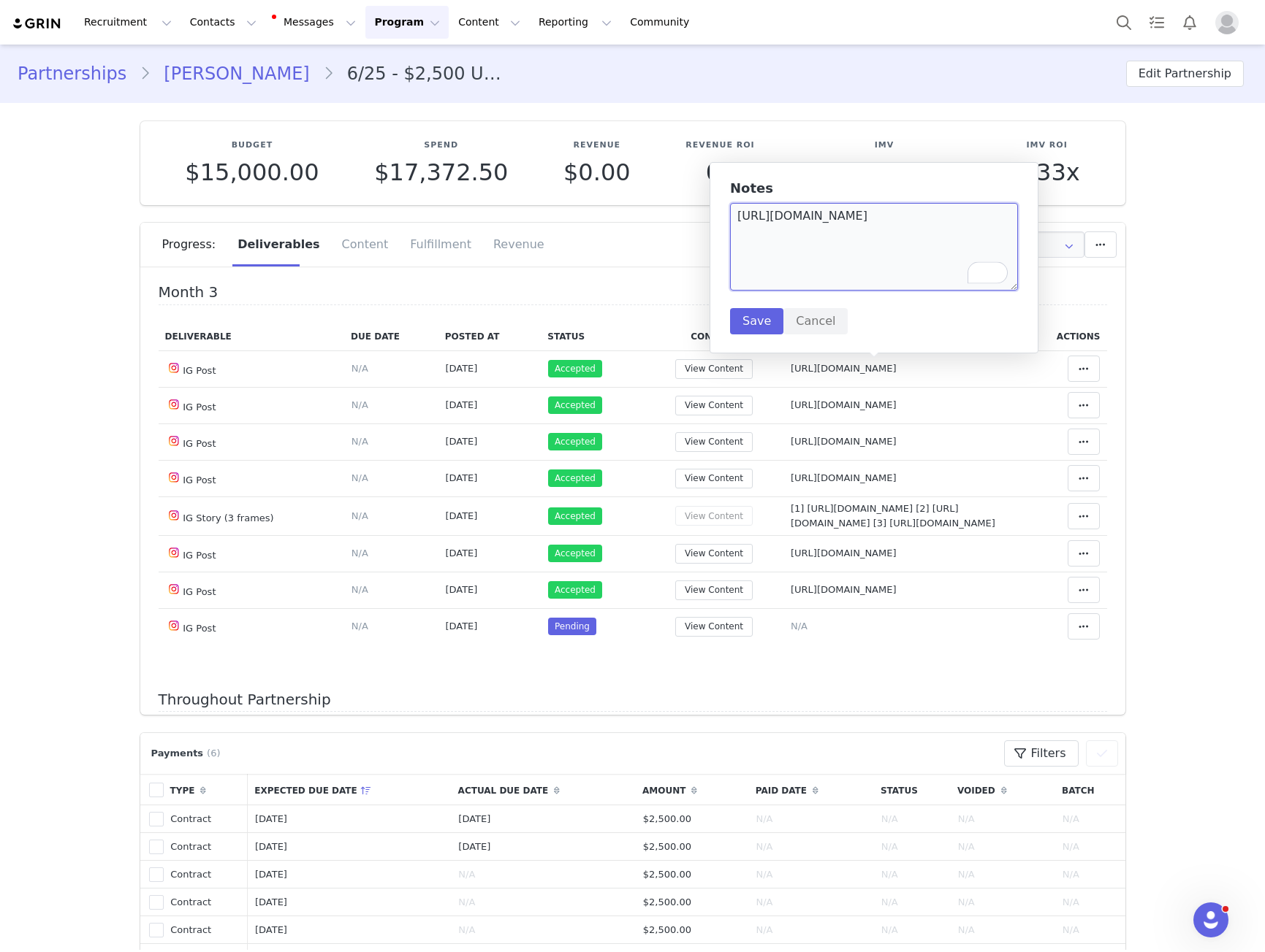
drag, startPoint x: 871, startPoint y: 245, endPoint x: 850, endPoint y: 225, distance: 29.0
click at [850, 225] on textarea "https://www.instagram.com/p/DOGy57ADRrI" at bounding box center [873, 247] width 288 height 88
click at [850, 225] on textarea "https://www.instagram.com/p/DOGy57ADRrI" at bounding box center [873, 247] width 288 height 88
click at [890, 387] on td "Notes Save Cancel https://www.instagram.com/p/DORHv9WDV5O" at bounding box center [901, 405] width 238 height 36
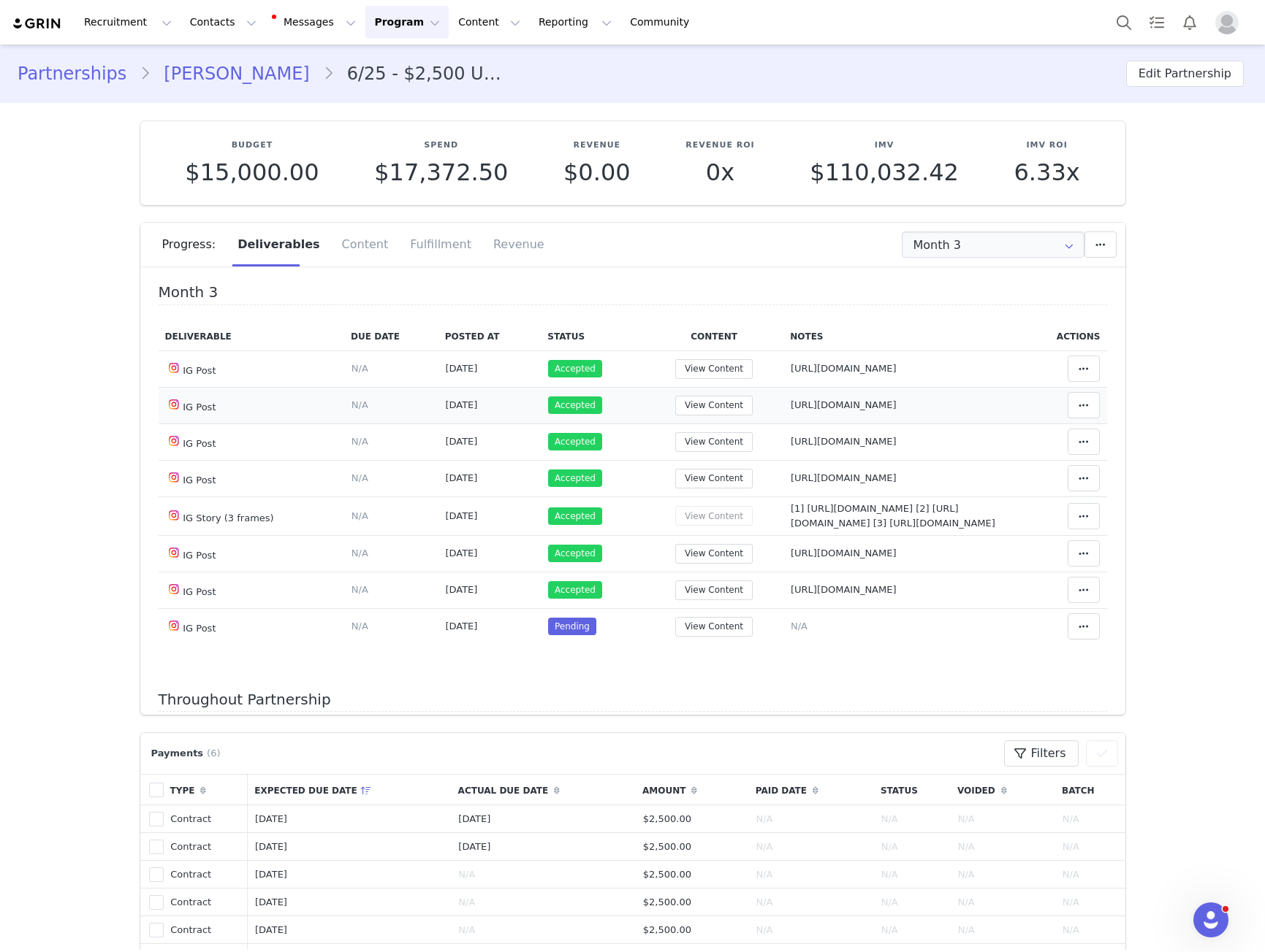
drag, startPoint x: 890, startPoint y: 395, endPoint x: 897, endPoint y: 402, distance: 9.9
click at [891, 395] on td "Notes Save Cancel https://www.instagram.com/p/DORHv9WDV5O" at bounding box center [901, 405] width 238 height 36
click at [897, 404] on span "https://www.instagram.com/p/DORHv9WDV5O" at bounding box center [843, 404] width 106 height 11
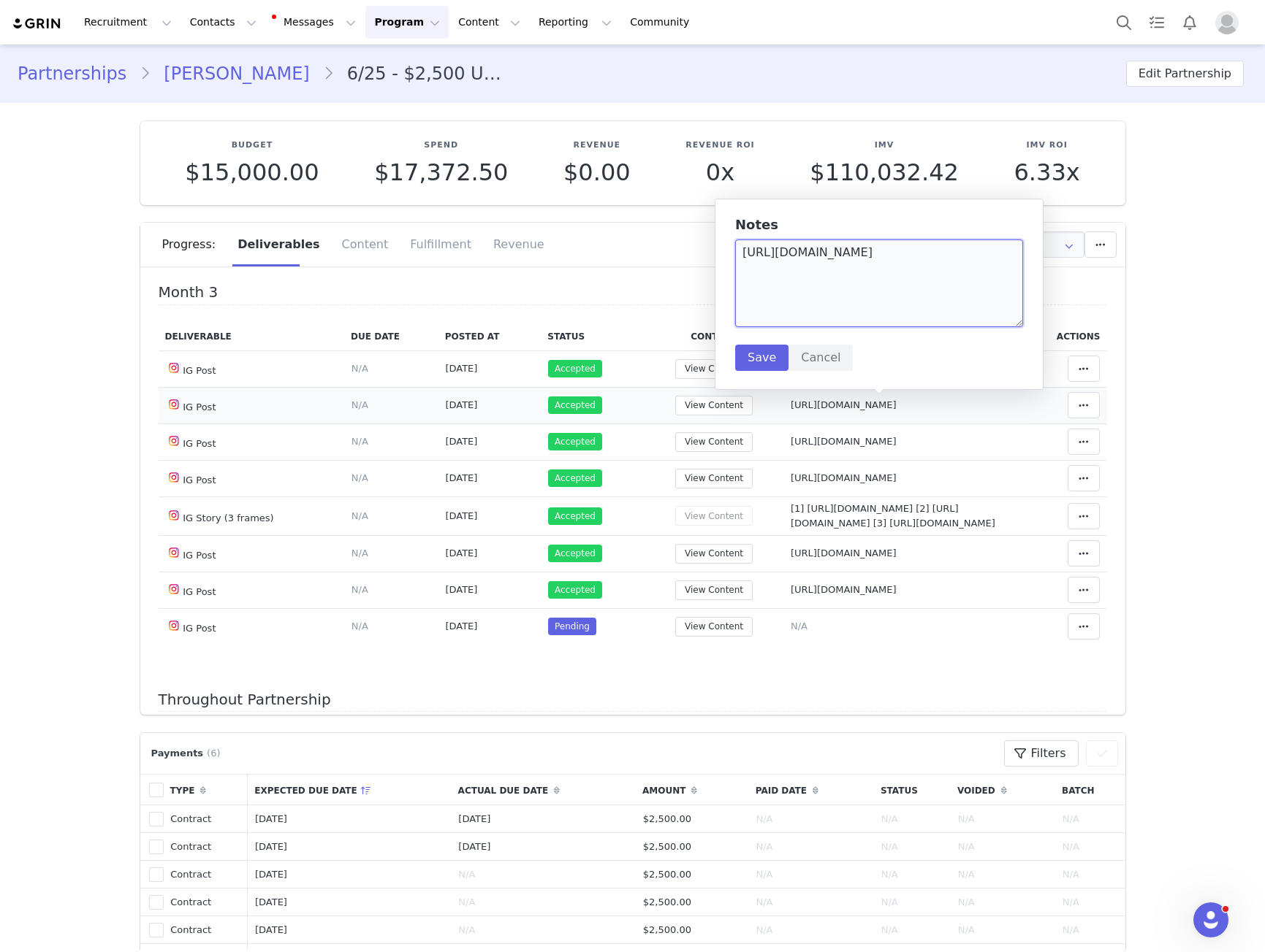
click at [886, 256] on textarea "https://www.instagram.com/p/DORHv9WDV5O" at bounding box center [879, 283] width 288 height 88
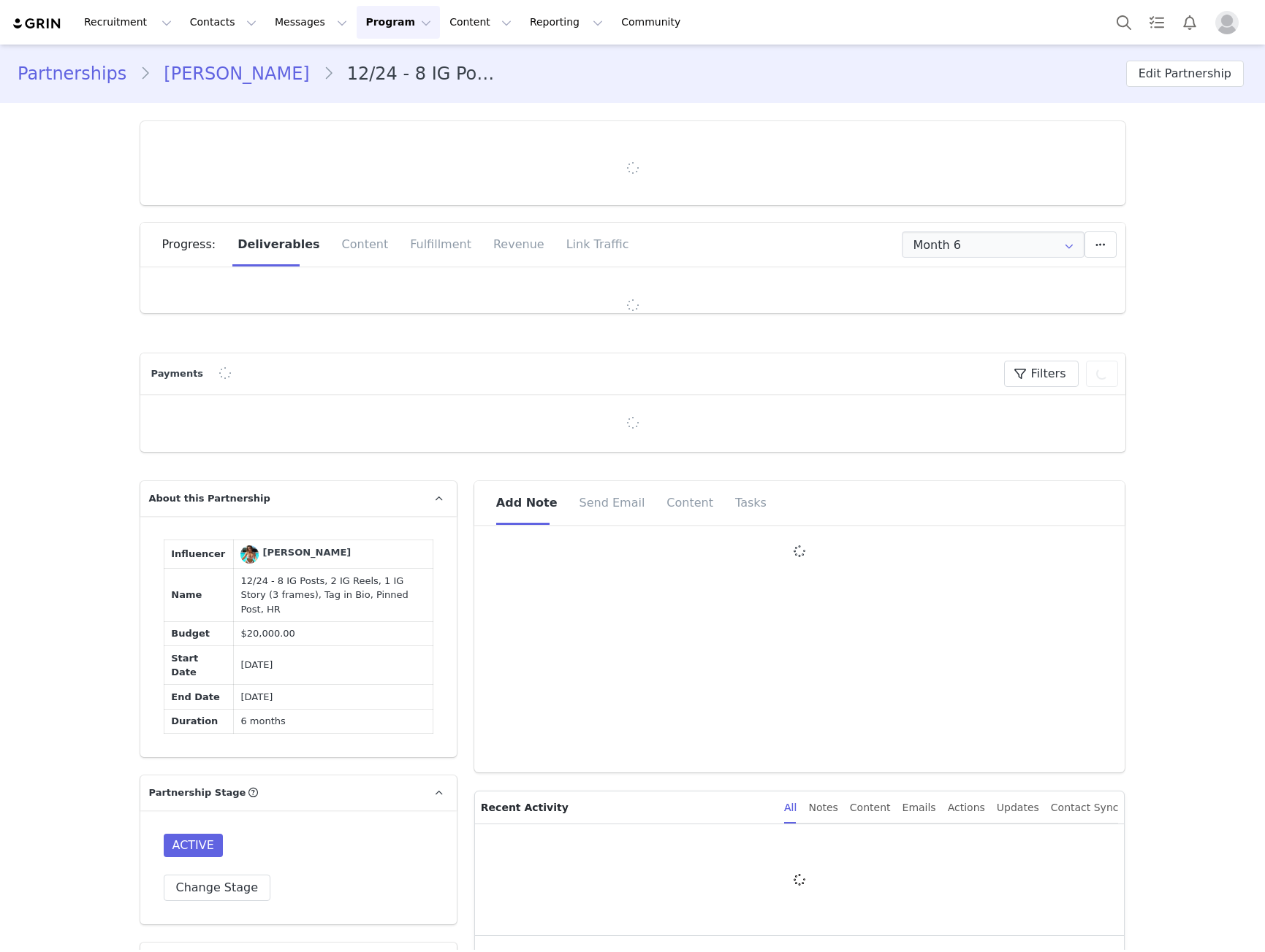
type input "+44 ([GEOGRAPHIC_DATA])"
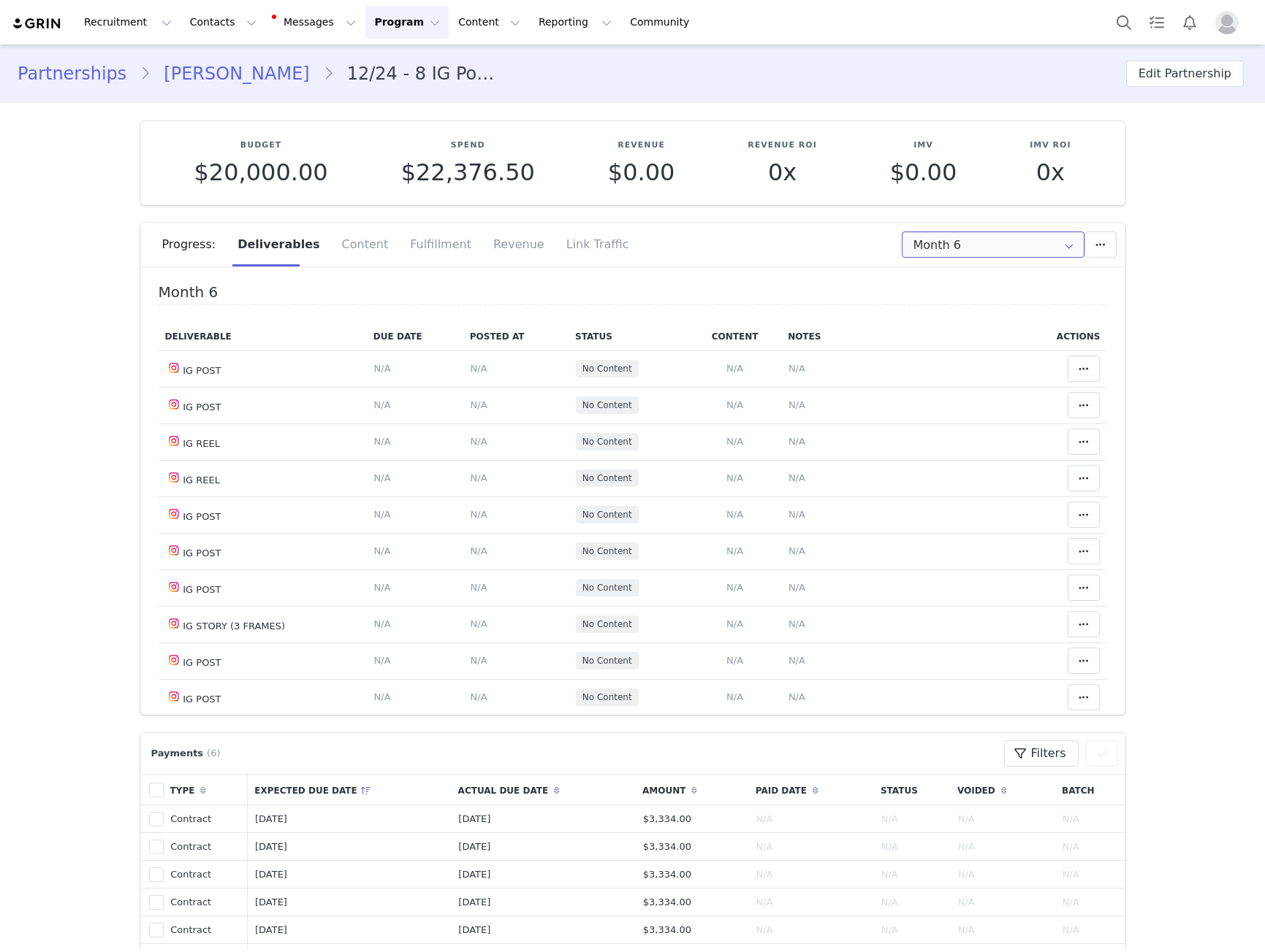
click at [972, 256] on input "Month 6" at bounding box center [993, 245] width 183 height 26
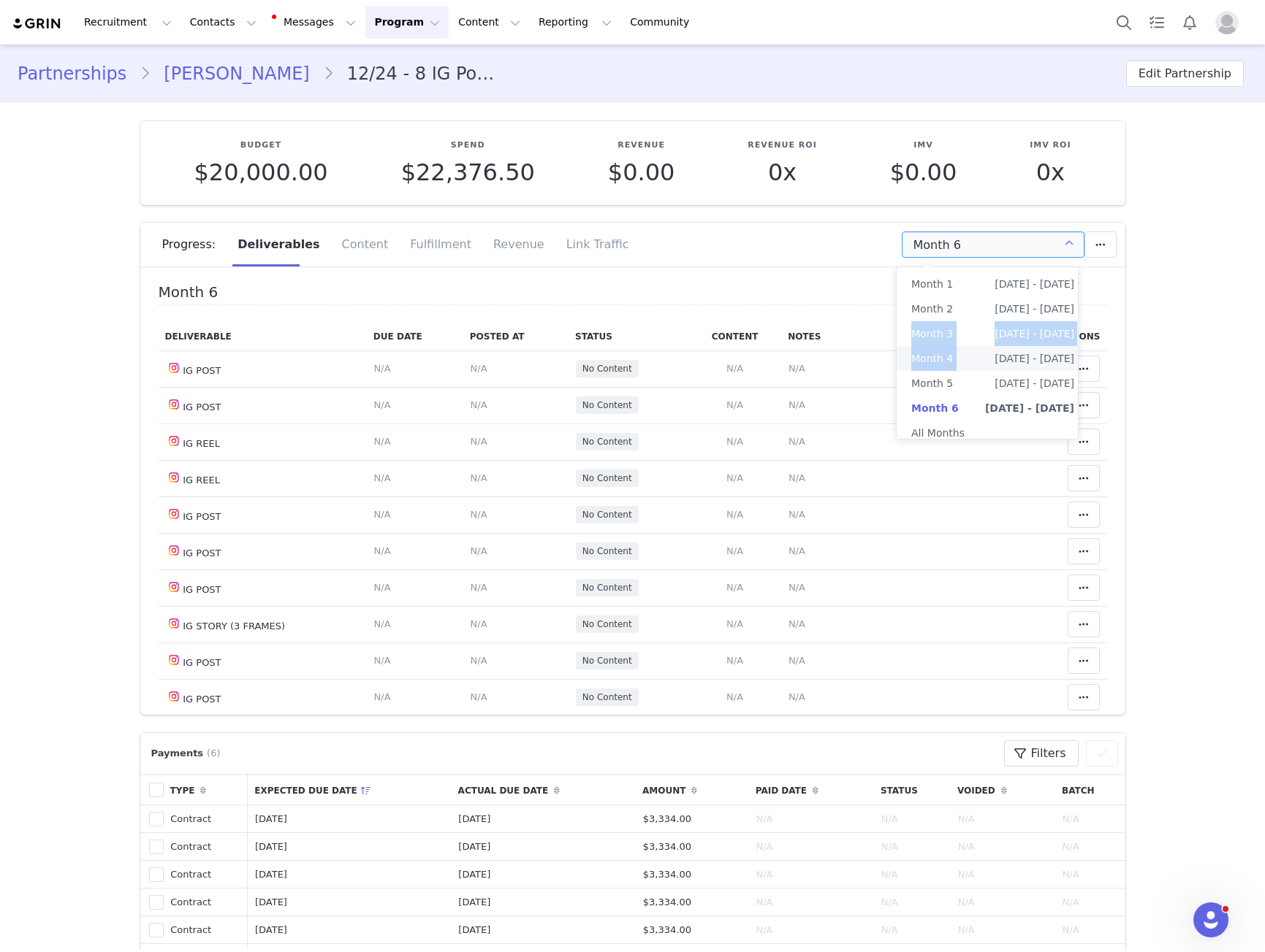
drag, startPoint x: 971, startPoint y: 345, endPoint x: 973, endPoint y: 357, distance: 12.2
click at [973, 357] on ul "Month 1 [DATE] - [DATE] Month 2 [DATE] - [DATE] Month 3 [DATE] - [DATE] Month 4…" at bounding box center [993, 358] width 192 height 183
click at [994, 357] on span "[DATE] - [DATE]" at bounding box center [1034, 358] width 80 height 25
type input "Month 4"
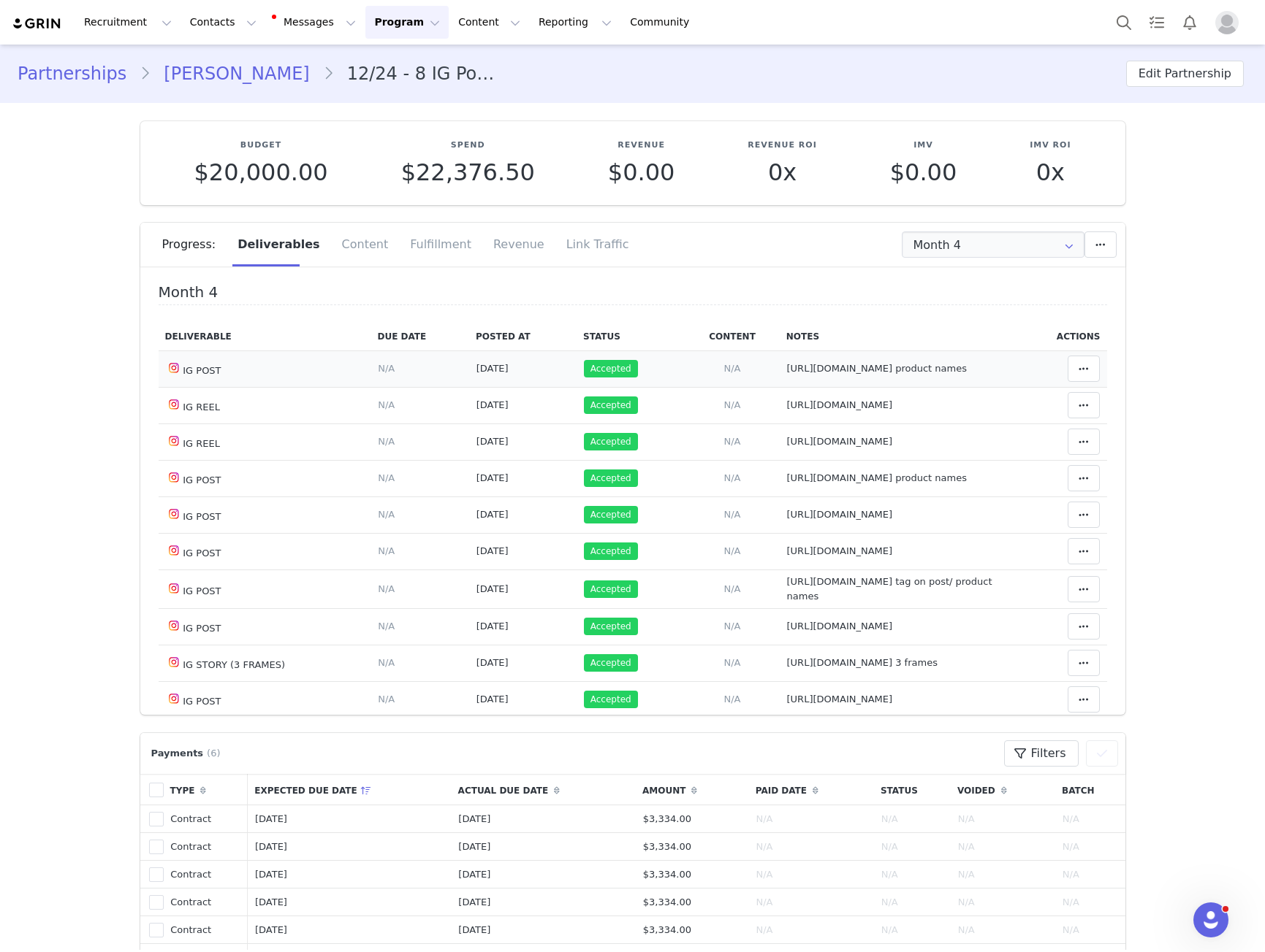
click at [821, 363] on span "[URL][DOMAIN_NAME] product names" at bounding box center [877, 367] width 180 height 11
type textarea "[URL][DOMAIN_NAME] product names"
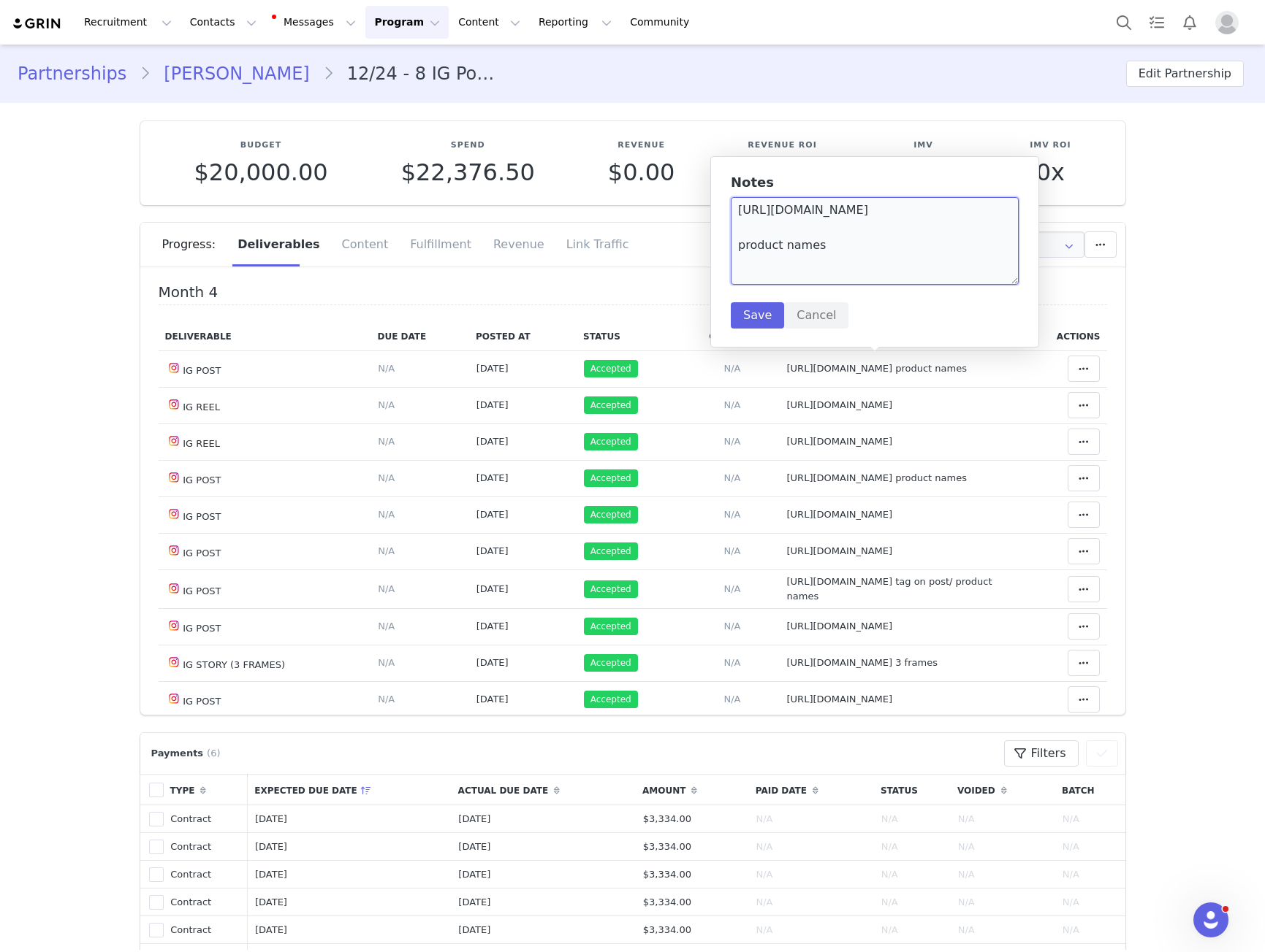
click at [814, 203] on textarea "https://www.instagram.com/p/DL5SnDoNNFn/ product names" at bounding box center [874, 241] width 288 height 88
click at [815, 203] on textarea "https://www.instagram.com/p/DL5SnDoNNFn/ product names" at bounding box center [874, 241] width 288 height 88
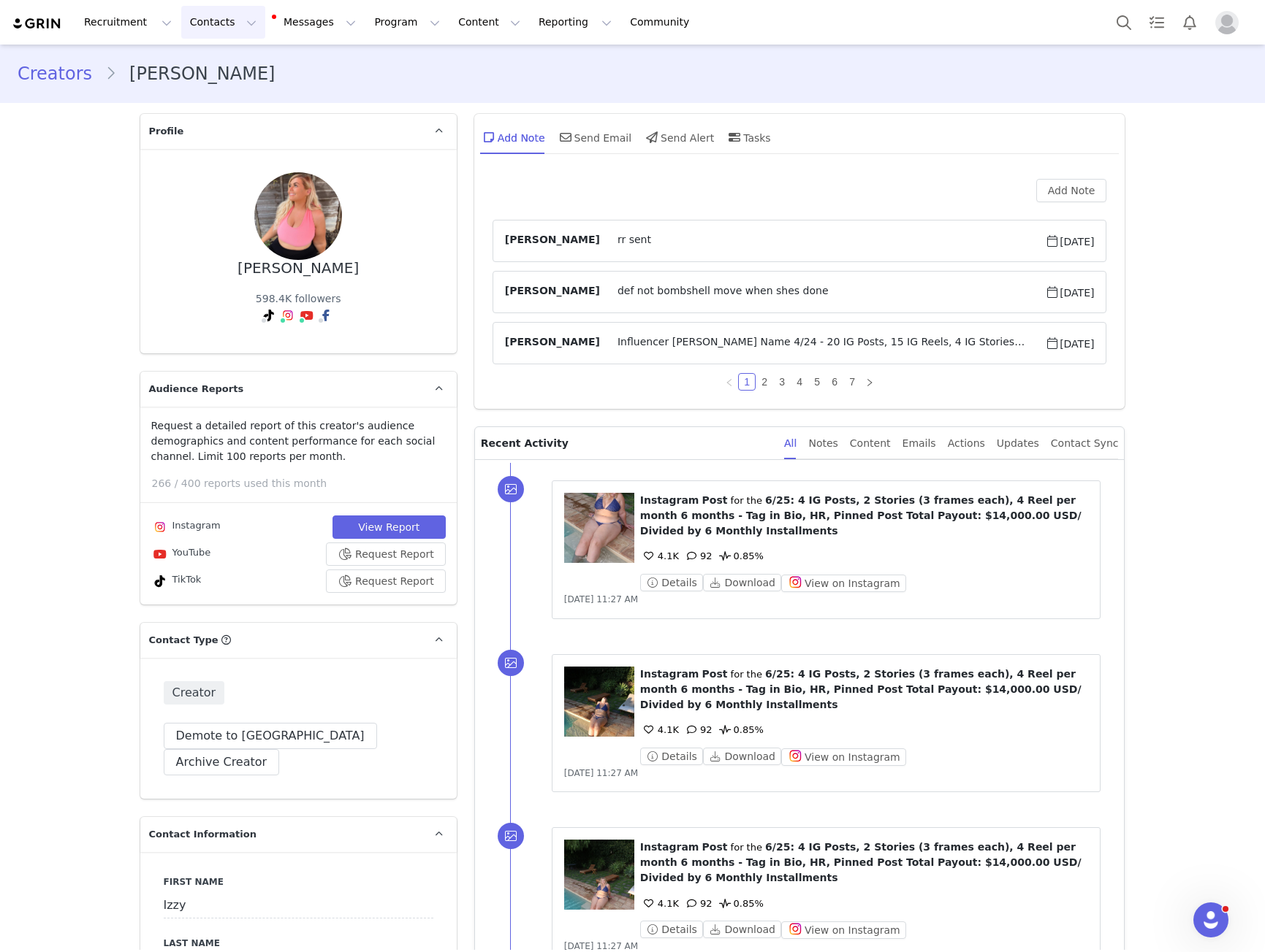
drag, startPoint x: 229, startPoint y: 30, endPoint x: 223, endPoint y: 50, distance: 20.9
click at [229, 30] on button "Contacts Contacts" at bounding box center [223, 22] width 84 height 33
drag, startPoint x: 219, startPoint y: 70, endPoint x: 344, endPoint y: 2, distance: 142.3
click at [219, 69] on div "Creators" at bounding box center [225, 64] width 98 height 16
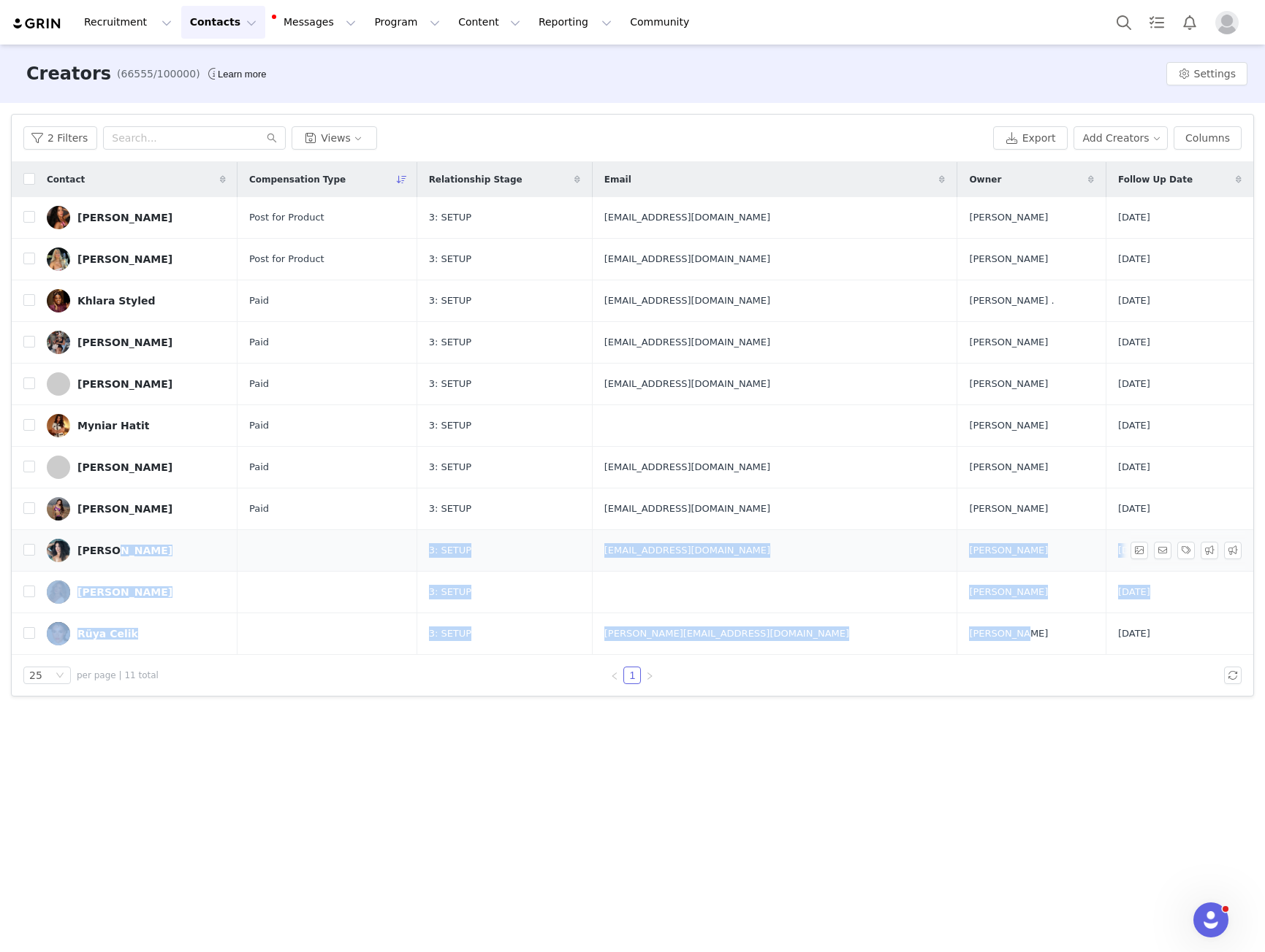
drag, startPoint x: 961, startPoint y: 635, endPoint x: 102, endPoint y: 557, distance: 862.5
click at [102, 557] on tbody "Daniella Vega Post for Product 3: SETUP daniellavegacollab@gmail.com Jonathan M…" at bounding box center [632, 426] width 1241 height 458
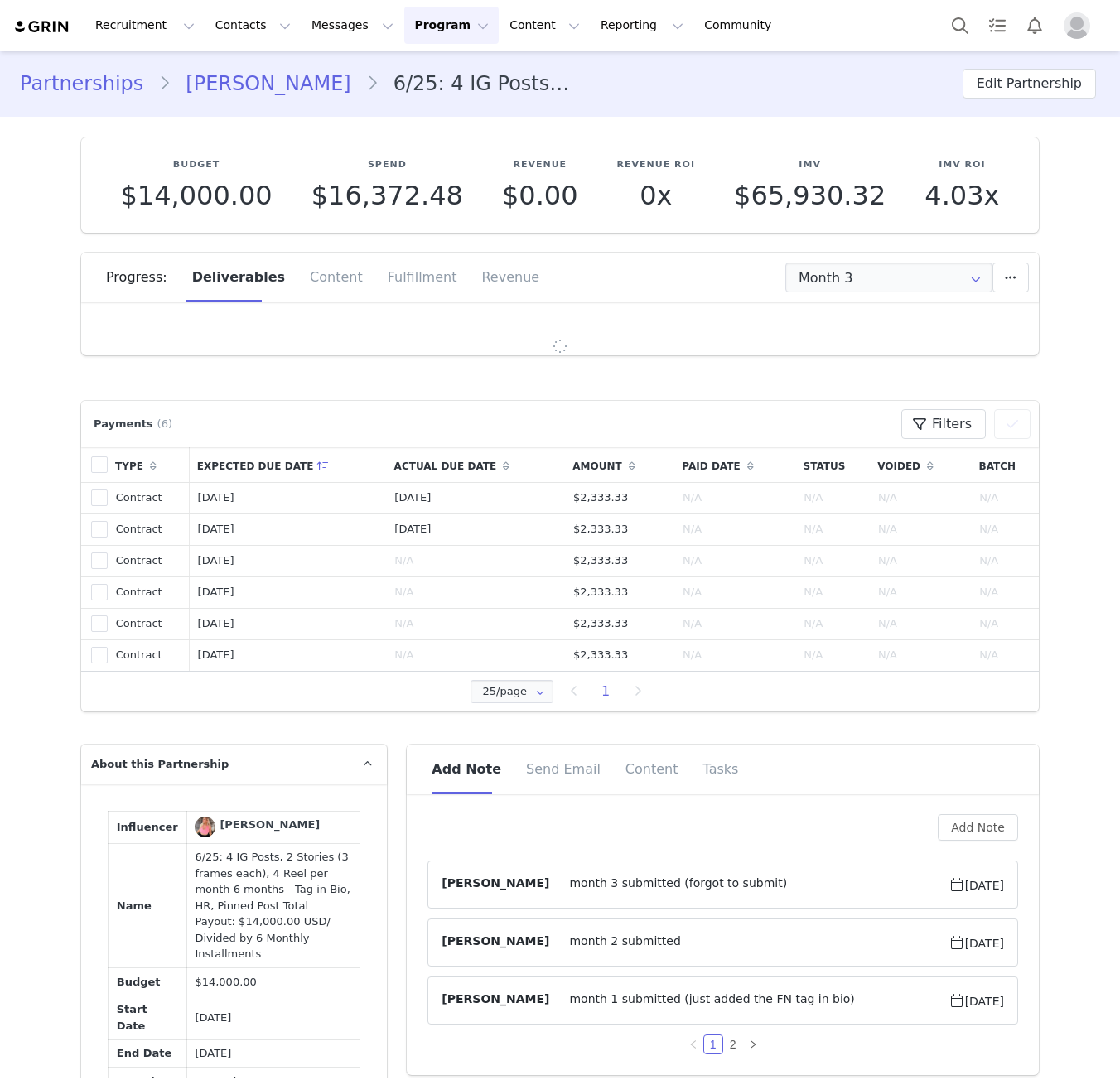
type input "+1 ([GEOGRAPHIC_DATA])"
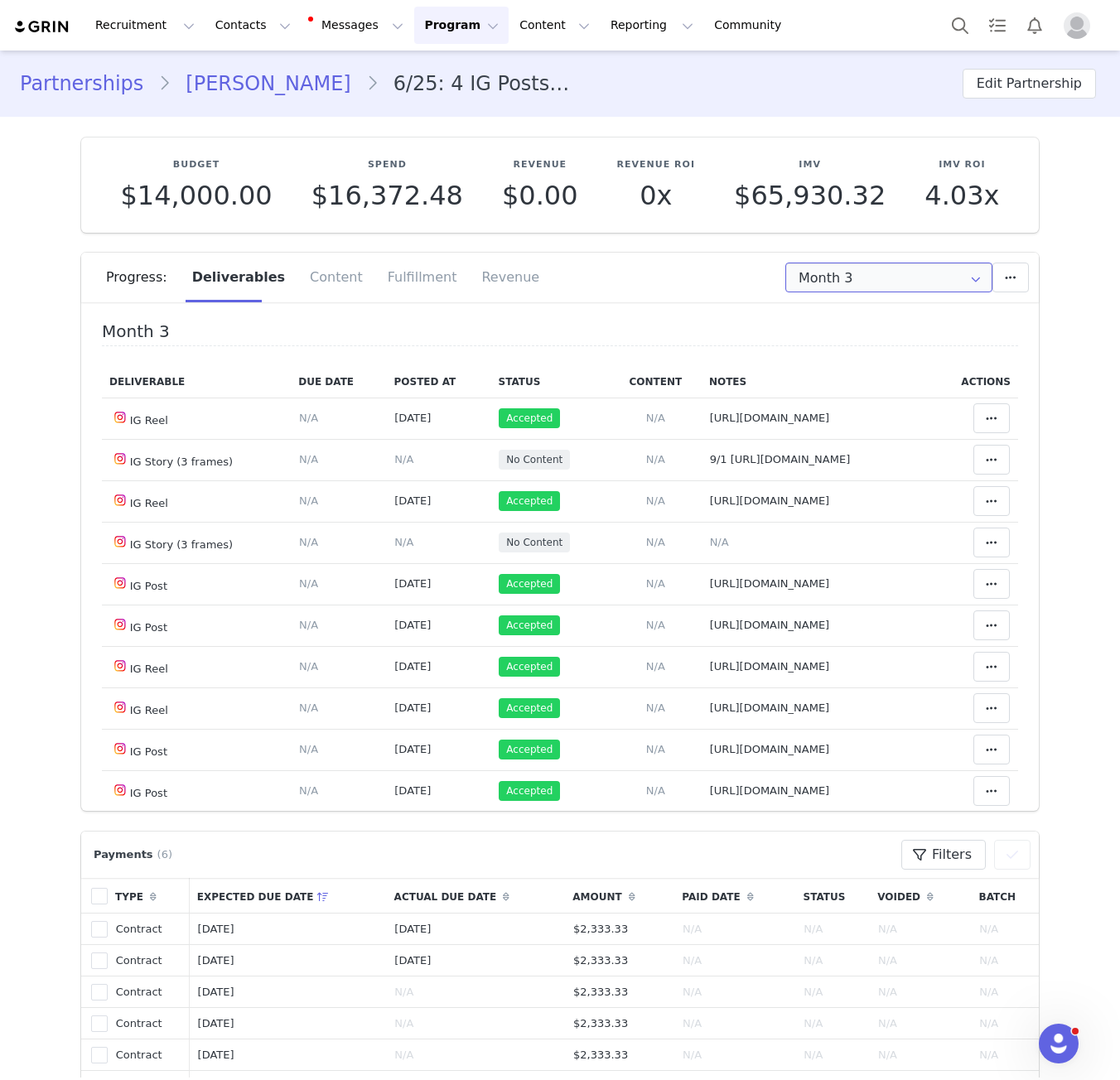
click at [933, 289] on input "Month 3" at bounding box center [889, 278] width 207 height 30
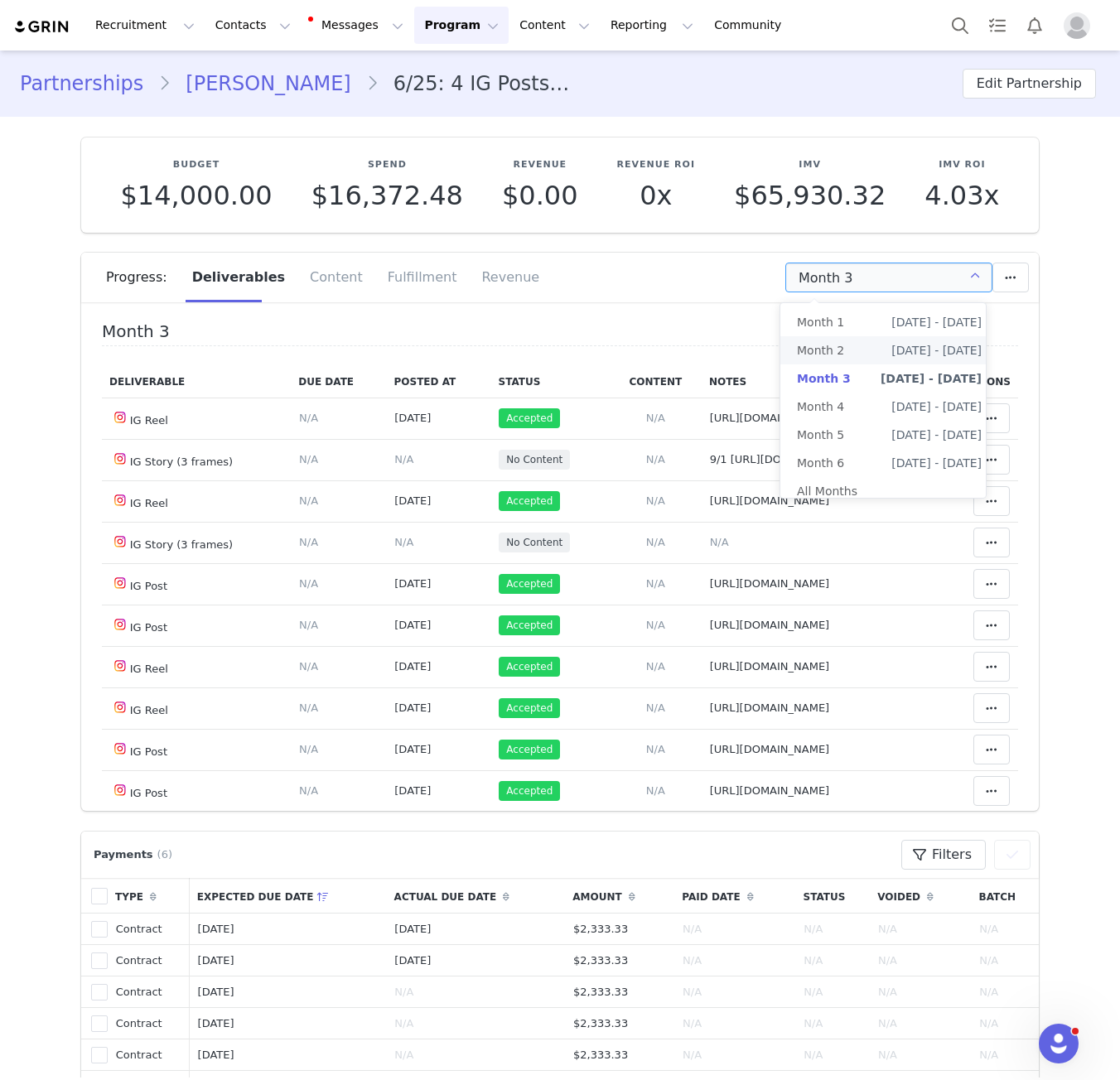
click at [892, 349] on span "Aug 7th - Sep 6th" at bounding box center [936, 351] width 90 height 28
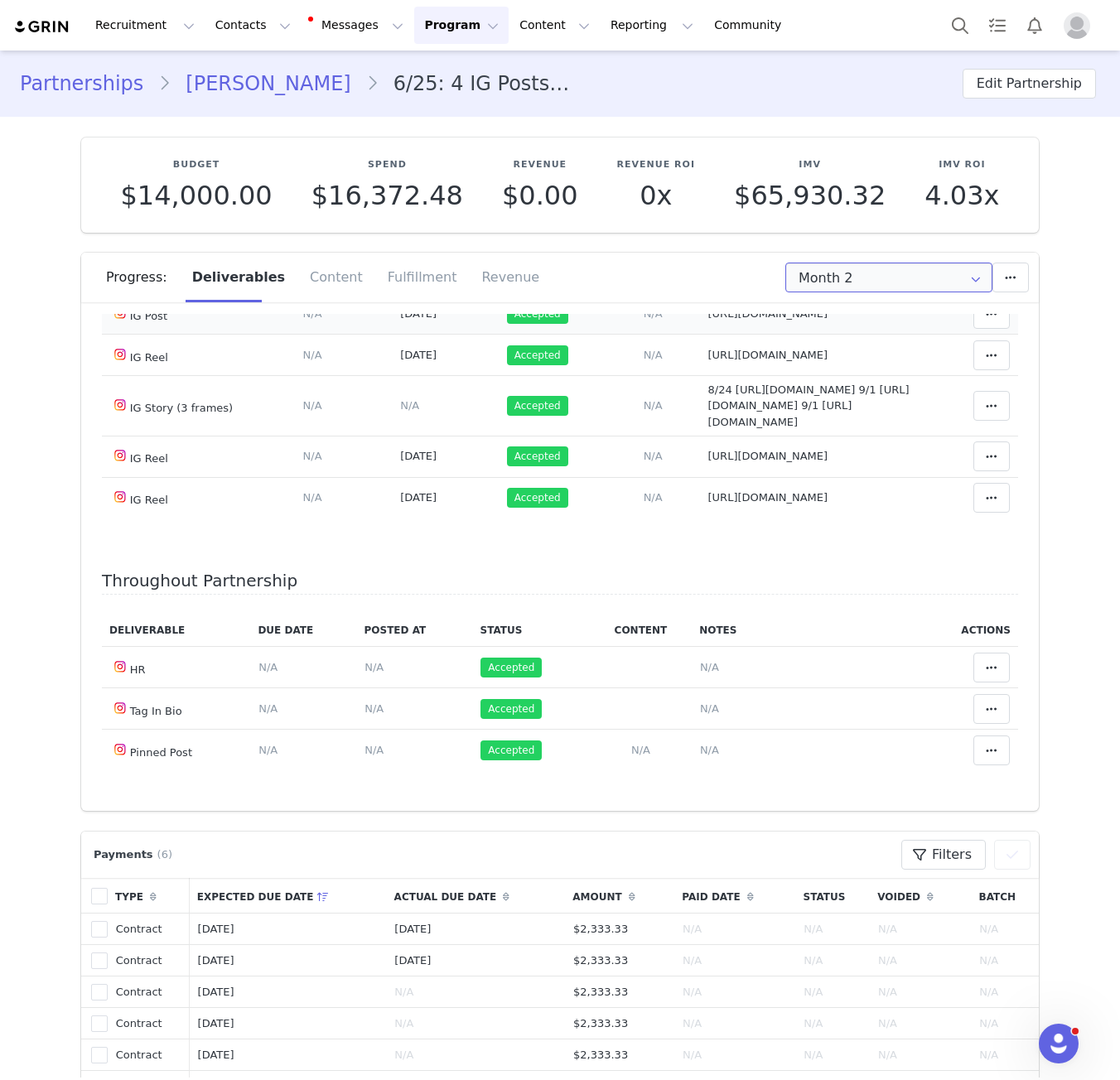
scroll to position [530, 0]
click at [825, 271] on input "Month 2" at bounding box center [889, 278] width 207 height 30
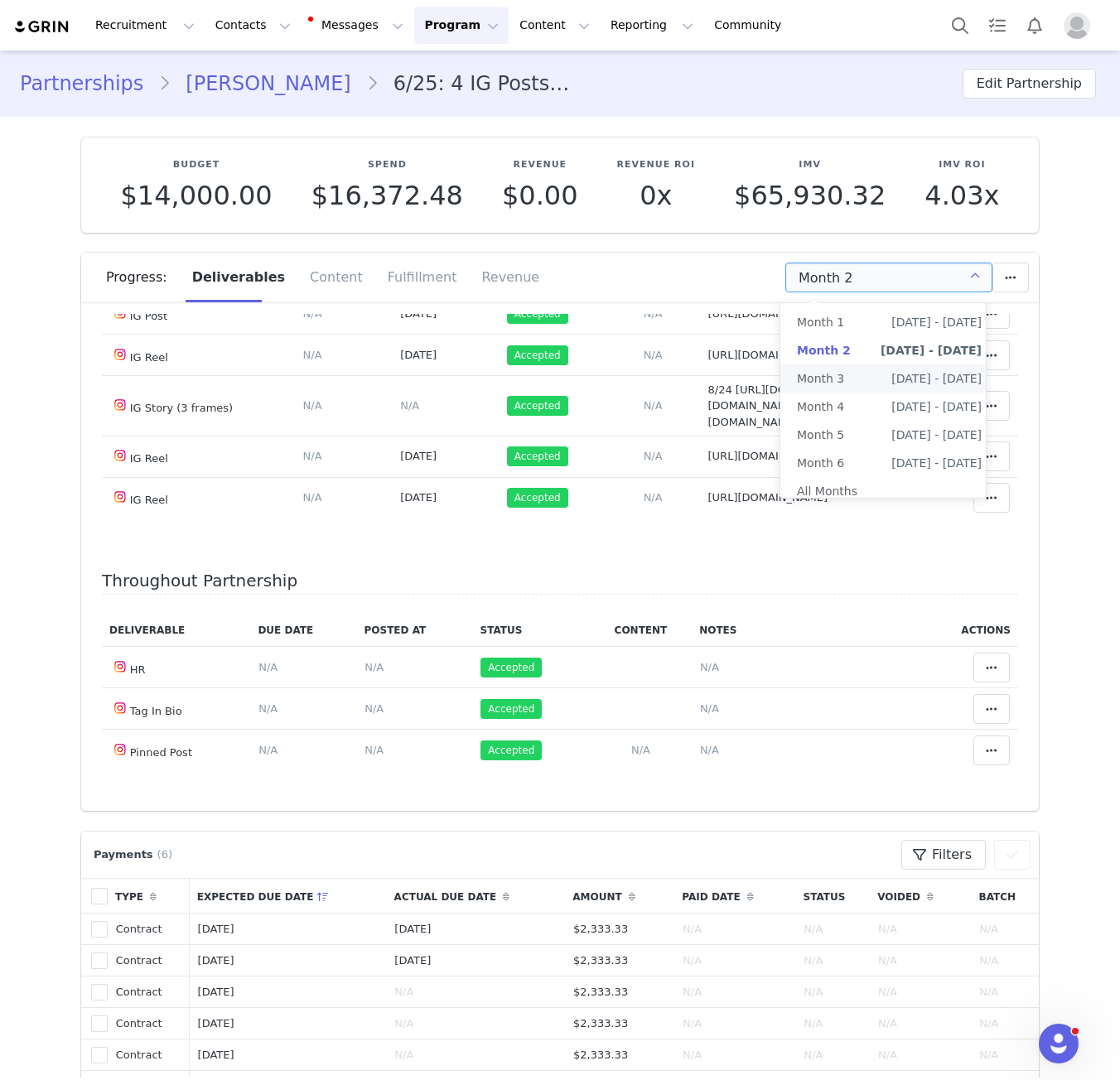
click at [841, 383] on li "Month 3 Sep 7th - Oct 6th" at bounding box center [890, 379] width 218 height 28
type input "Month 3"
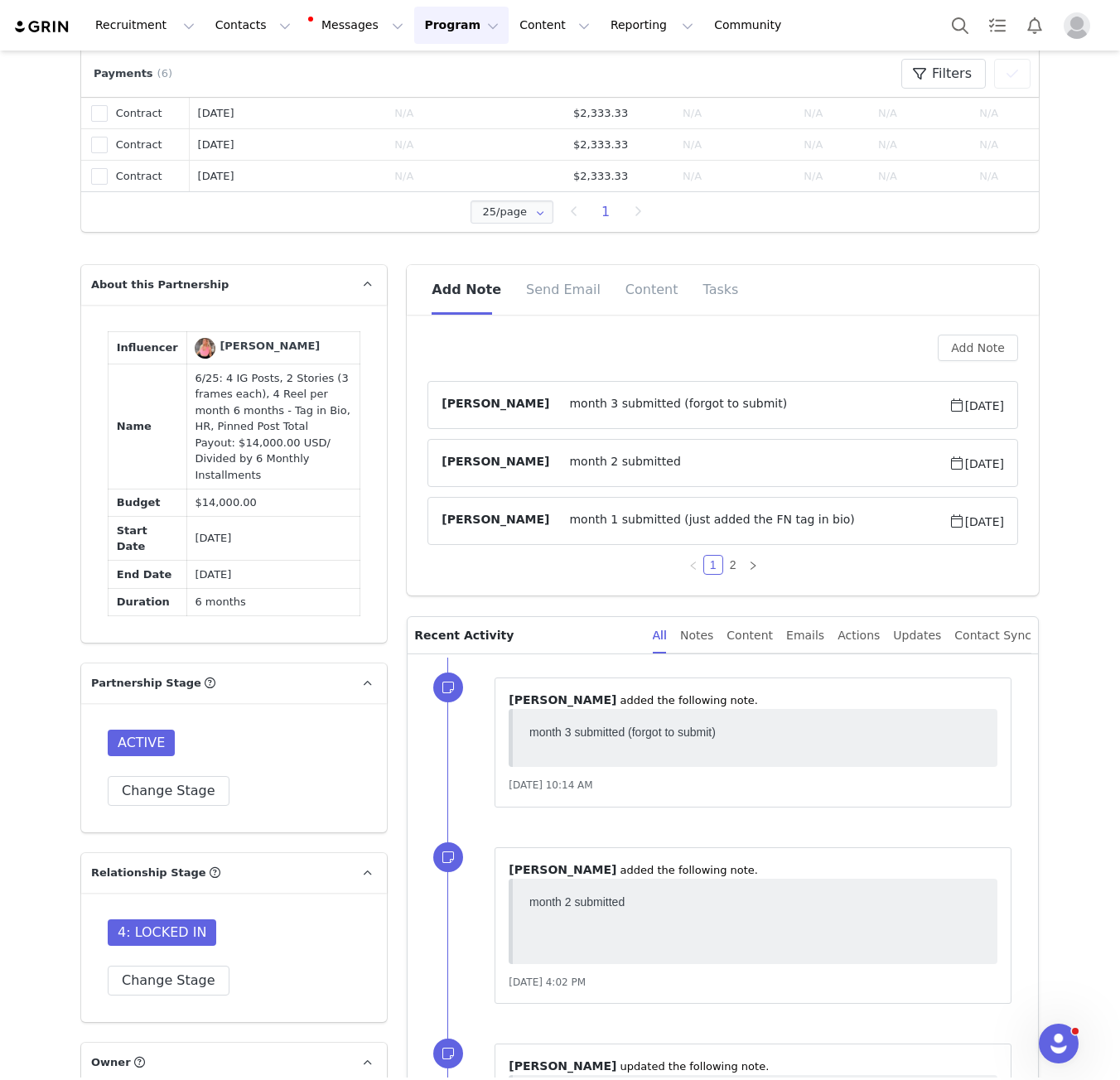
scroll to position [1160, 0]
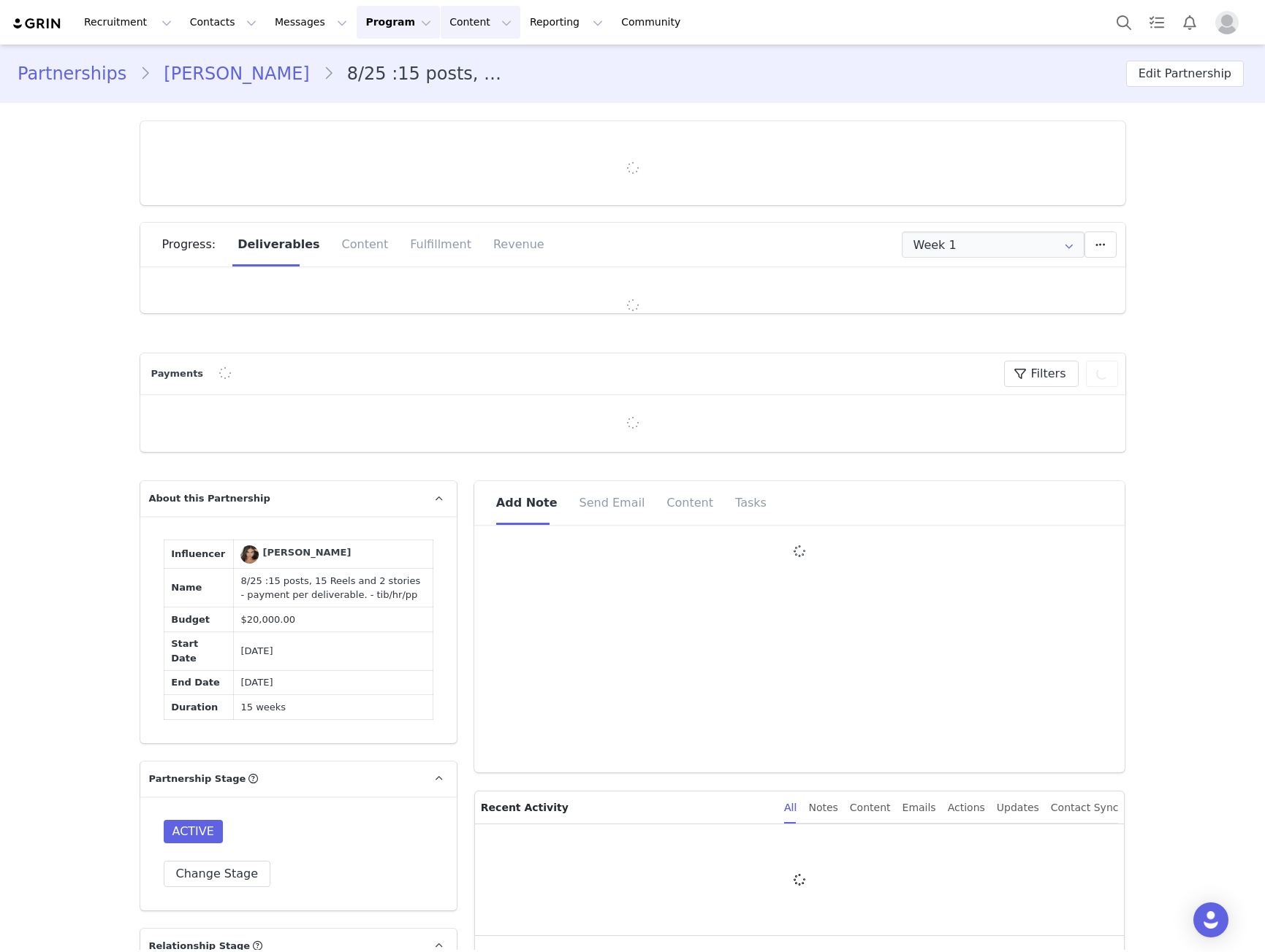
type input "+1 ([GEOGRAPHIC_DATA])"
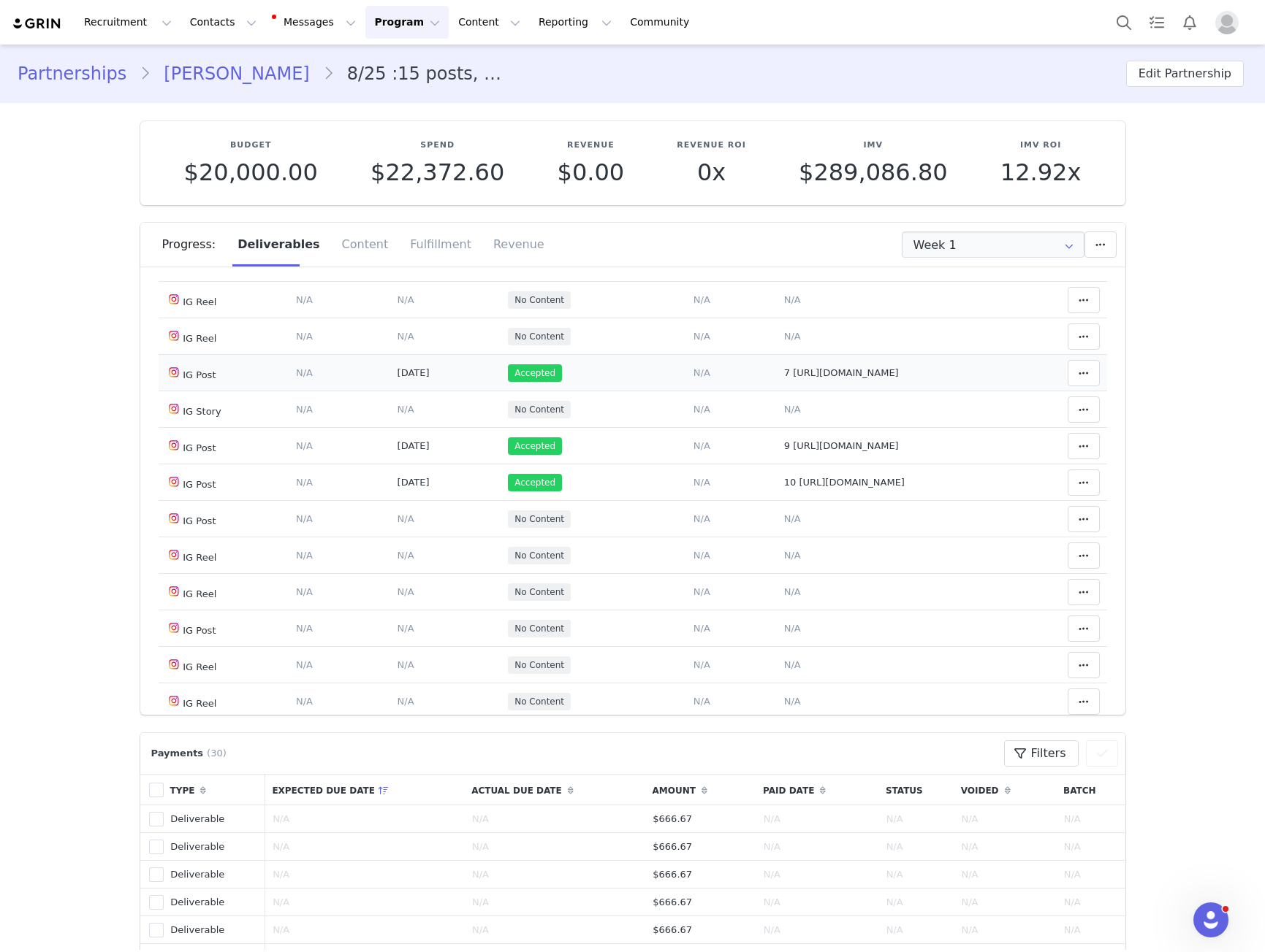
scroll to position [730, 0]
click at [797, 368] on span "7 [URL][DOMAIN_NAME]" at bounding box center [841, 372] width 114 height 11
type textarea "7 [URL][DOMAIN_NAME]"
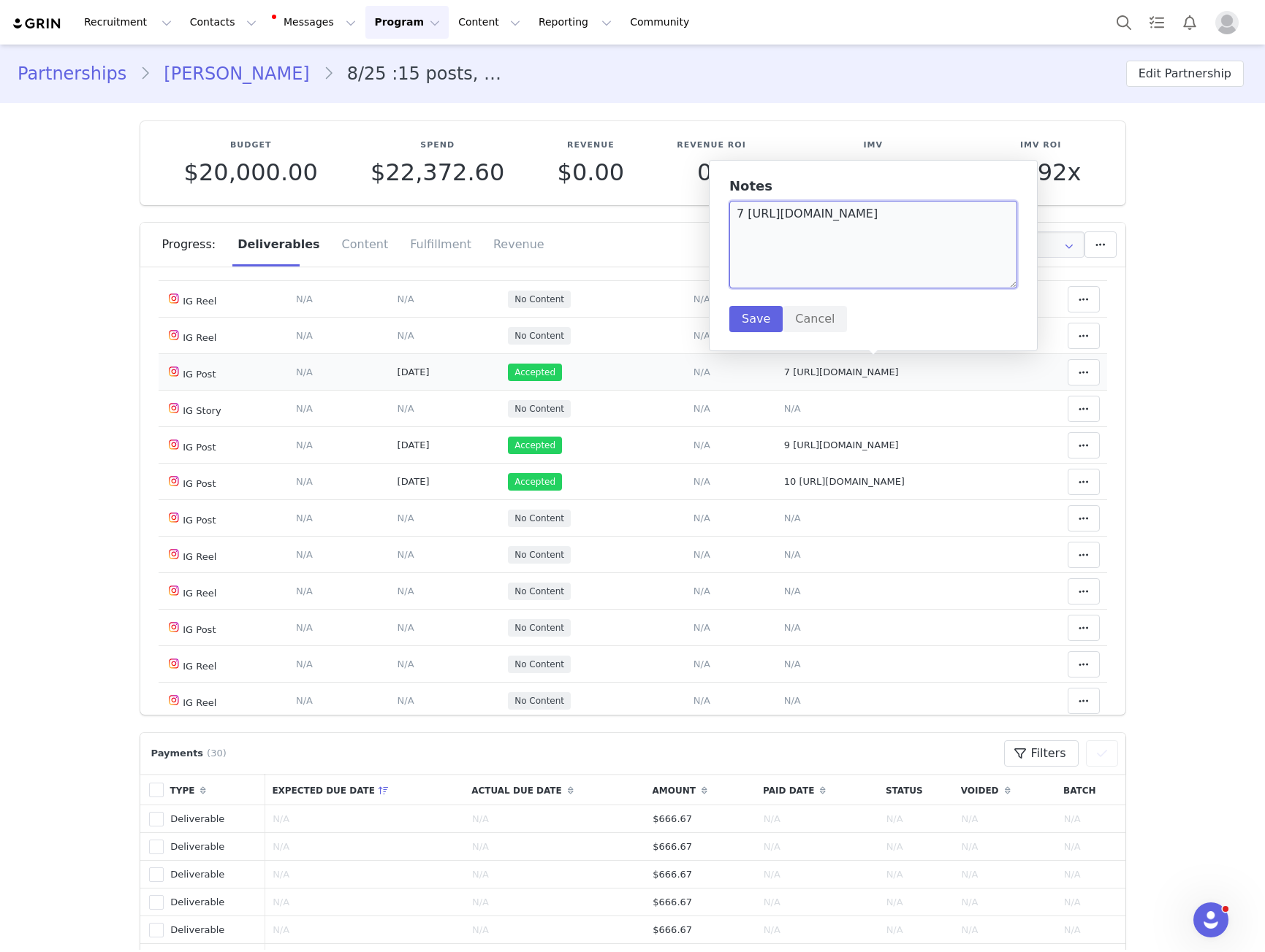
click at [758, 217] on textarea "7 [URL][DOMAIN_NAME]" at bounding box center [873, 244] width 288 height 88
drag, startPoint x: 758, startPoint y: 217, endPoint x: 863, endPoint y: 232, distance: 106.1
click at [863, 232] on textarea "7 [URL][DOMAIN_NAME]" at bounding box center [873, 244] width 288 height 88
click at [821, 448] on td "Notes Save Cancel 9 [URL][DOMAIN_NAME]" at bounding box center [895, 446] width 238 height 36
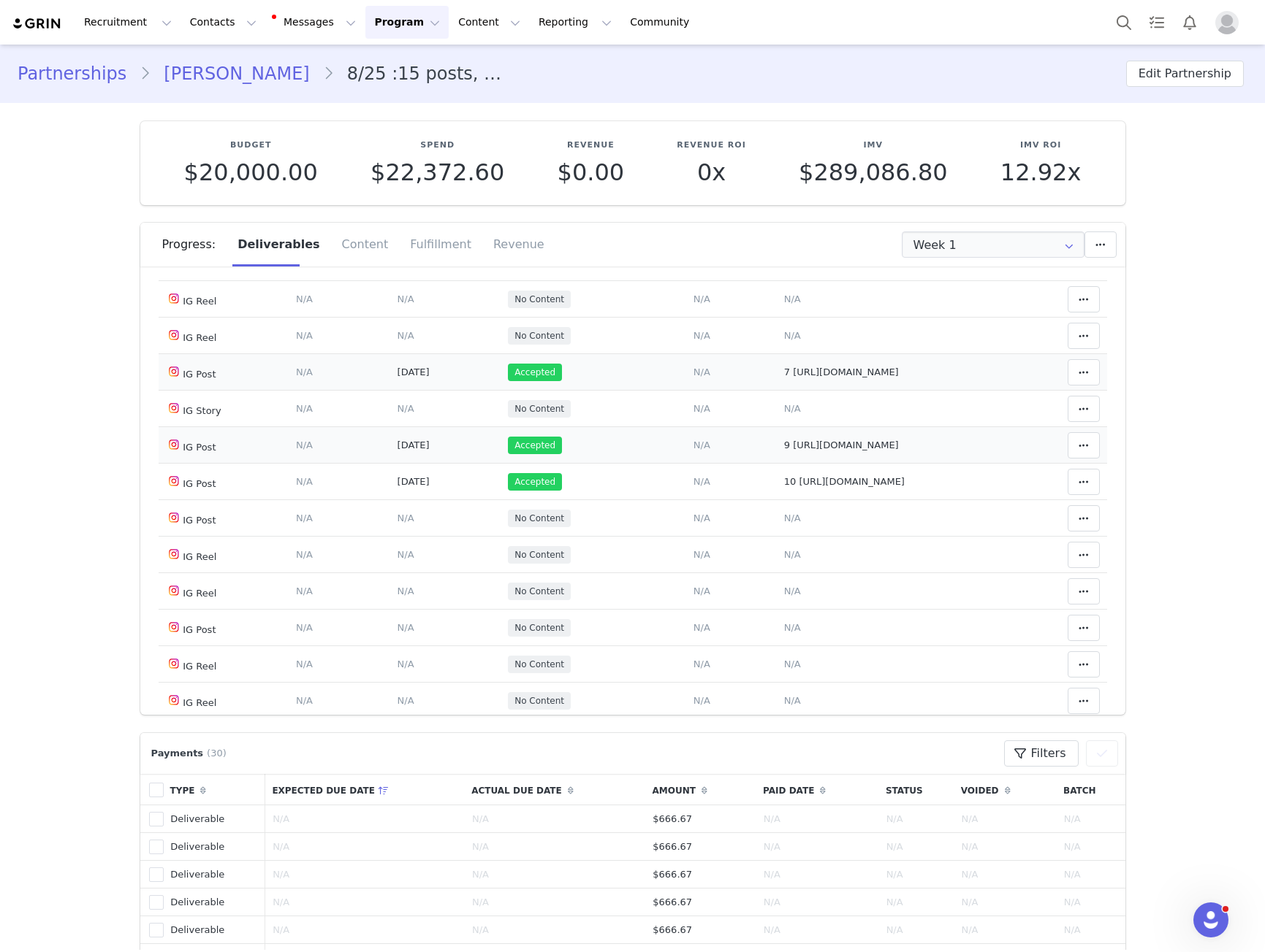
click at [801, 444] on span "9 [URL][DOMAIN_NAME]" at bounding box center [841, 445] width 114 height 11
type textarea "9 [URL][DOMAIN_NAME]"
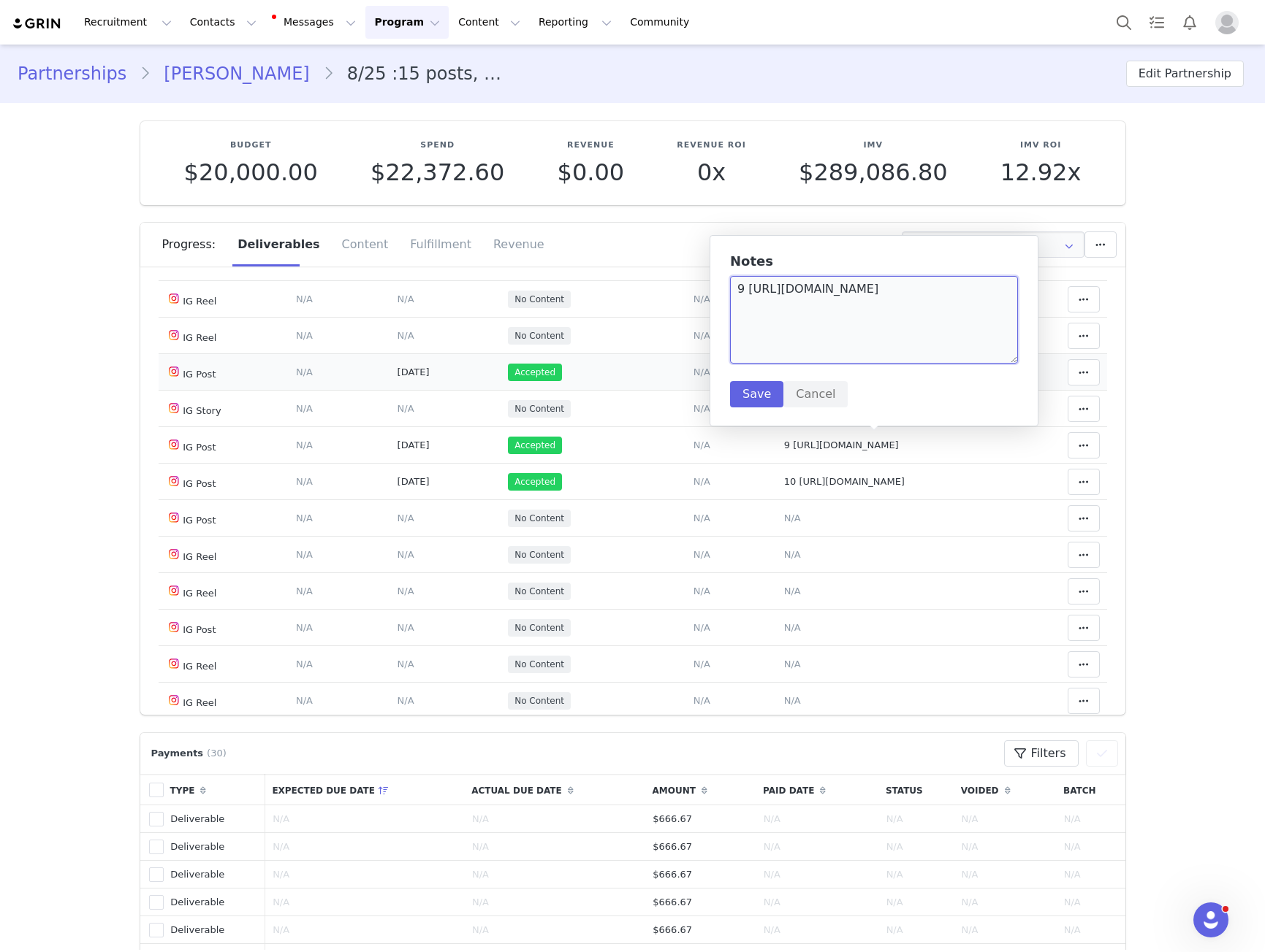
click at [753, 291] on textarea "9 [URL][DOMAIN_NAME]" at bounding box center [873, 320] width 288 height 88
drag, startPoint x: 753, startPoint y: 291, endPoint x: 827, endPoint y: 307, distance: 75.7
click at [825, 307] on textarea "9 [URL][DOMAIN_NAME]" at bounding box center [873, 320] width 288 height 88
click at [818, 478] on span "10 [URL][DOMAIN_NAME]" at bounding box center [844, 481] width 121 height 11
type textarea "10 [URL][DOMAIN_NAME]"
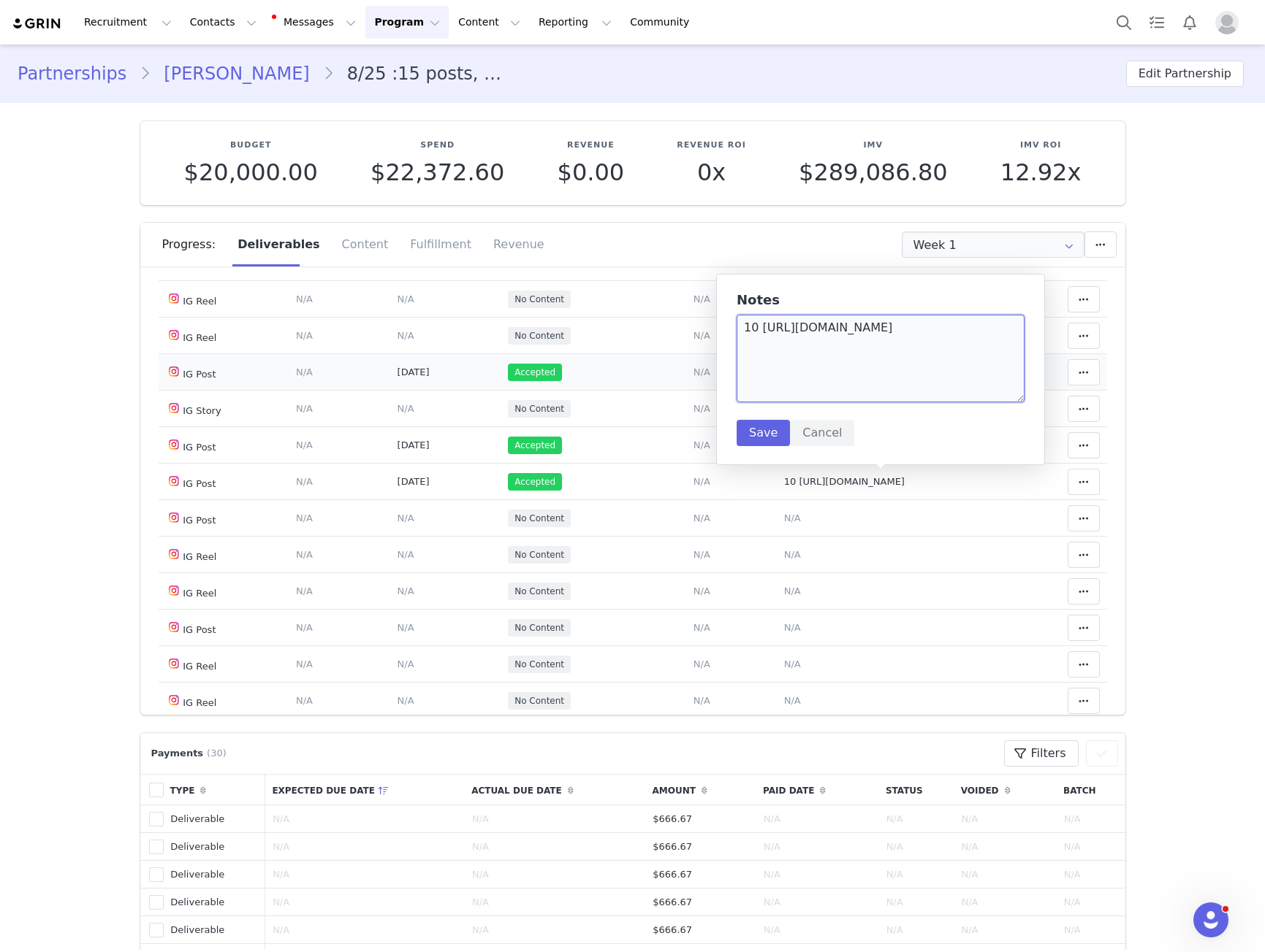
click at [762, 323] on textarea "10 [URL][DOMAIN_NAME]" at bounding box center [880, 358] width 288 height 88
drag, startPoint x: 762, startPoint y: 323, endPoint x: 836, endPoint y: 343, distance: 76.7
click at [836, 343] on textarea "10 [URL][DOMAIN_NAME]" at bounding box center [880, 358] width 288 height 88
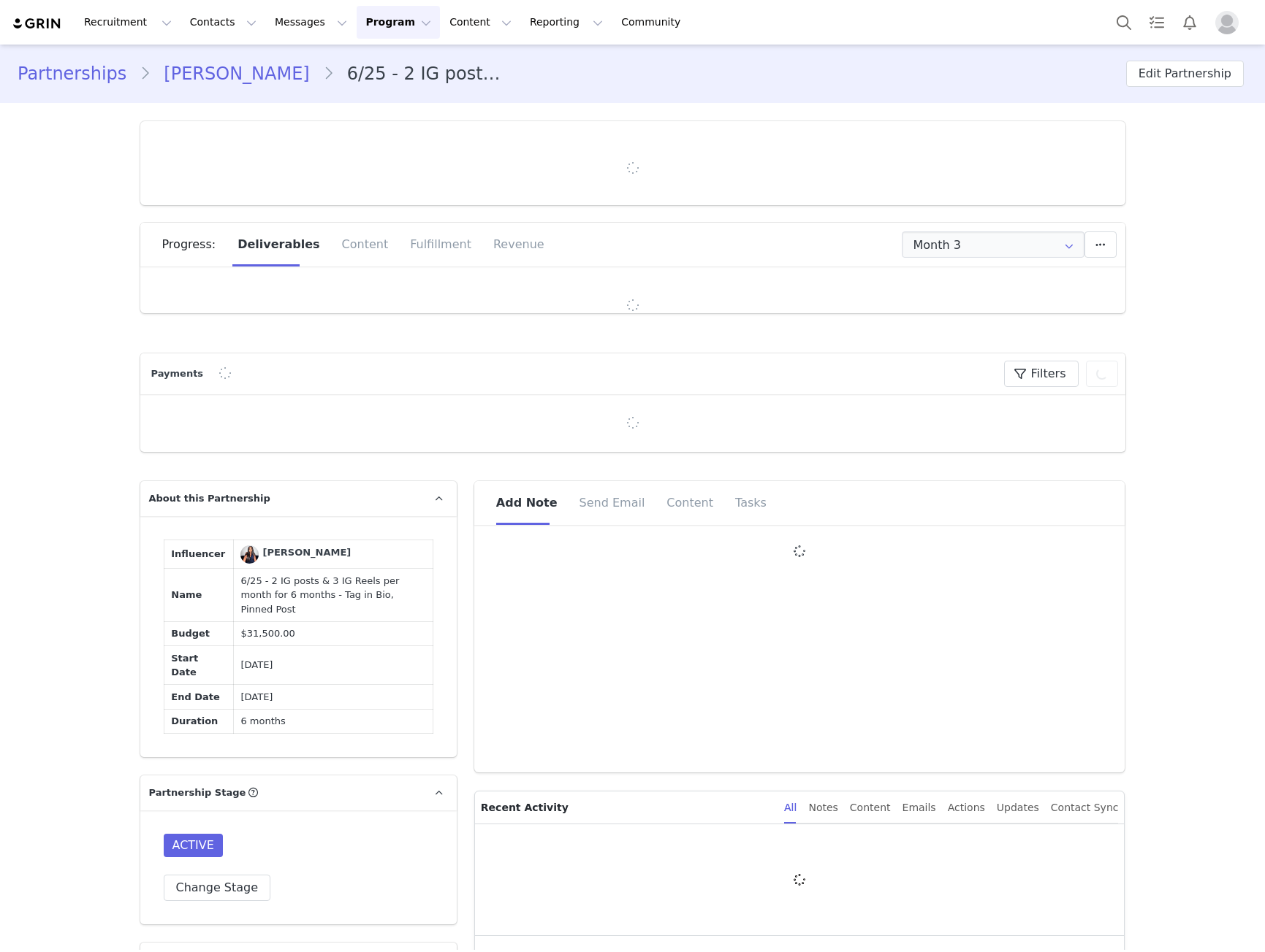
type input "+1 ([GEOGRAPHIC_DATA])"
